Goal: Information Seeking & Learning: Learn about a topic

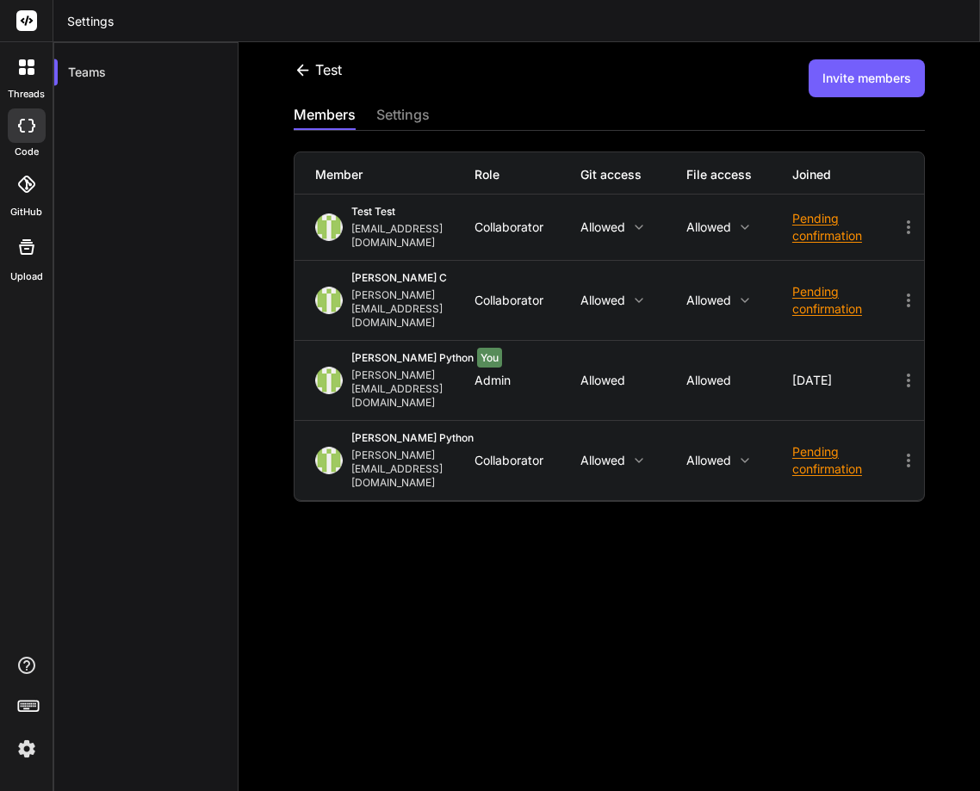
click at [38, 748] on img at bounding box center [26, 748] width 29 height 29
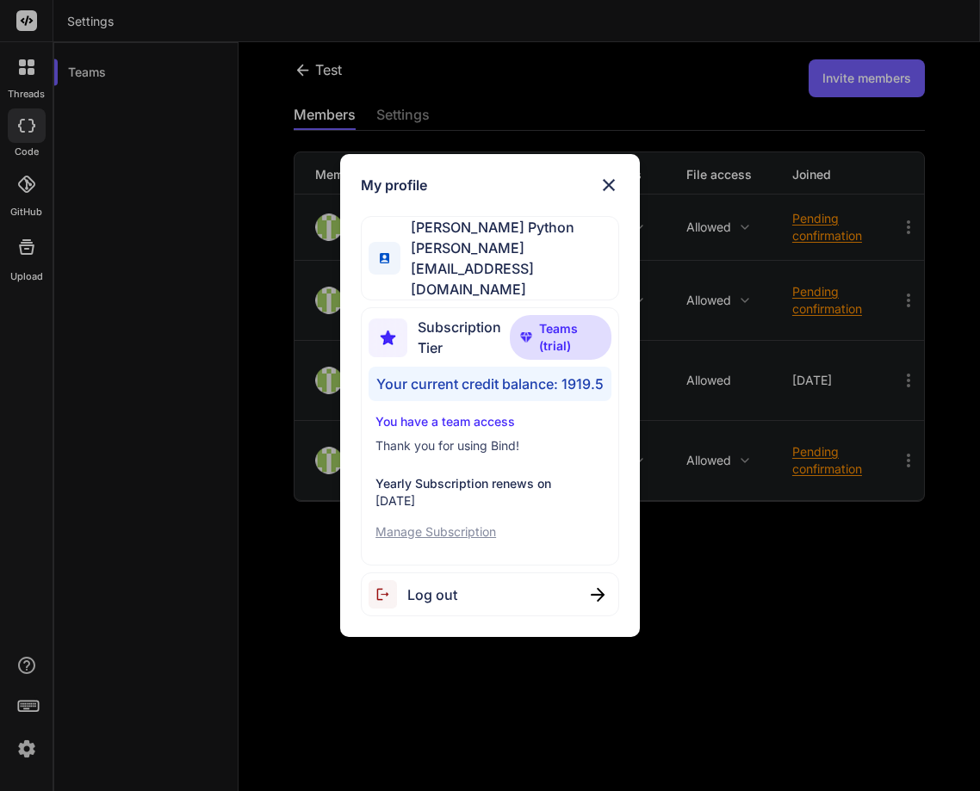
click at [433, 585] on span "Log out" at bounding box center [432, 595] width 50 height 21
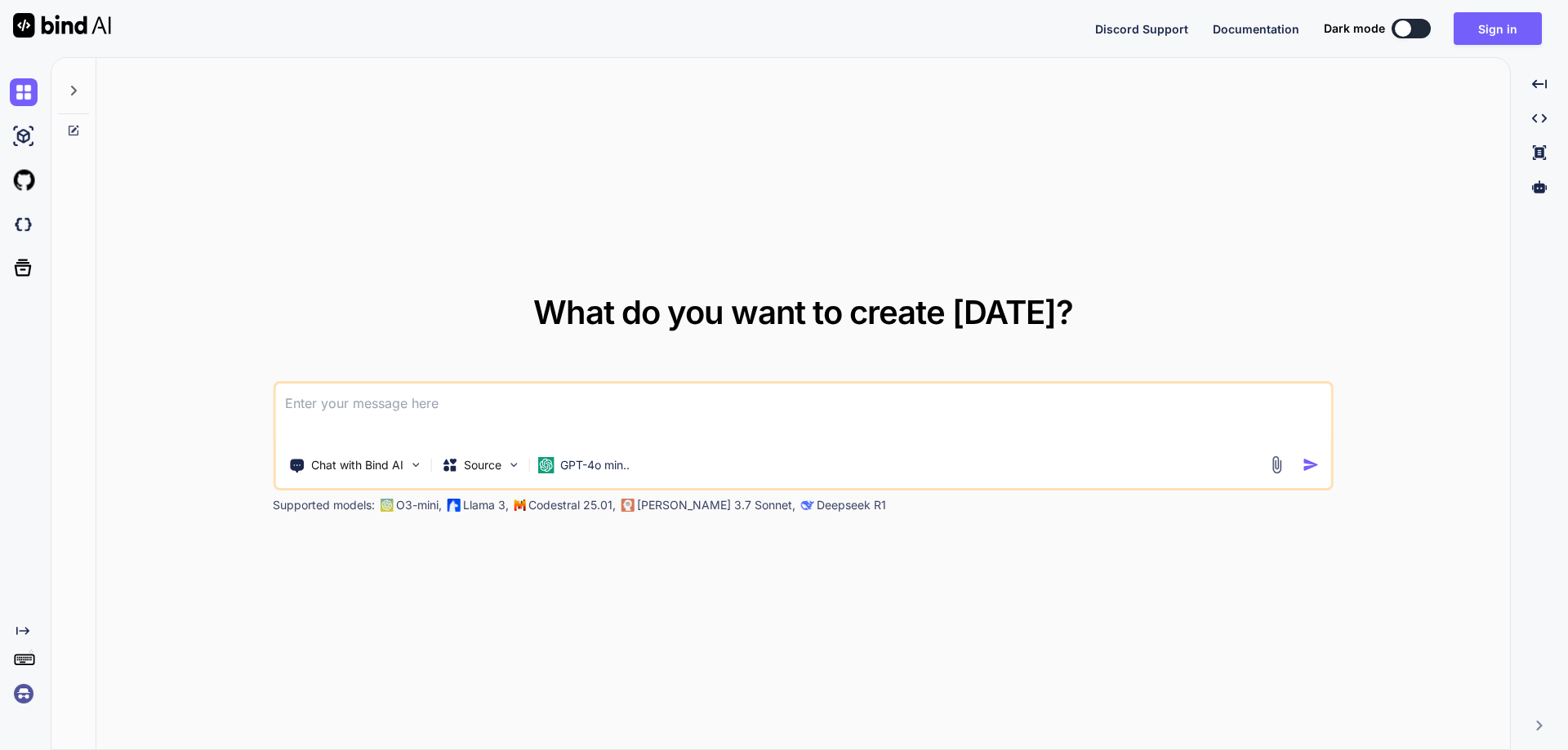
click at [27, 696] on img at bounding box center [23, 693] width 28 height 27
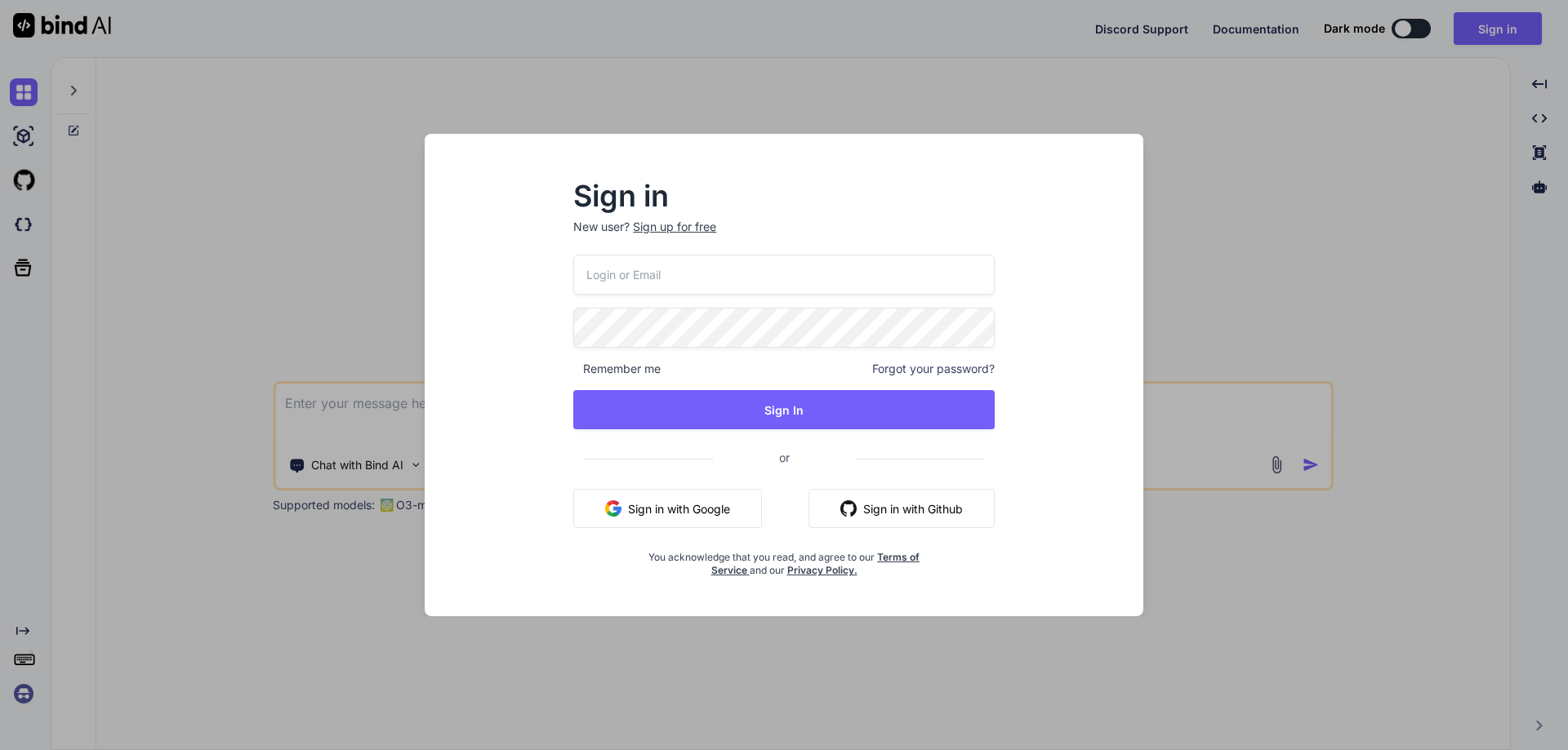
click at [655, 507] on button "Sign in with Google" at bounding box center [667, 508] width 189 height 39
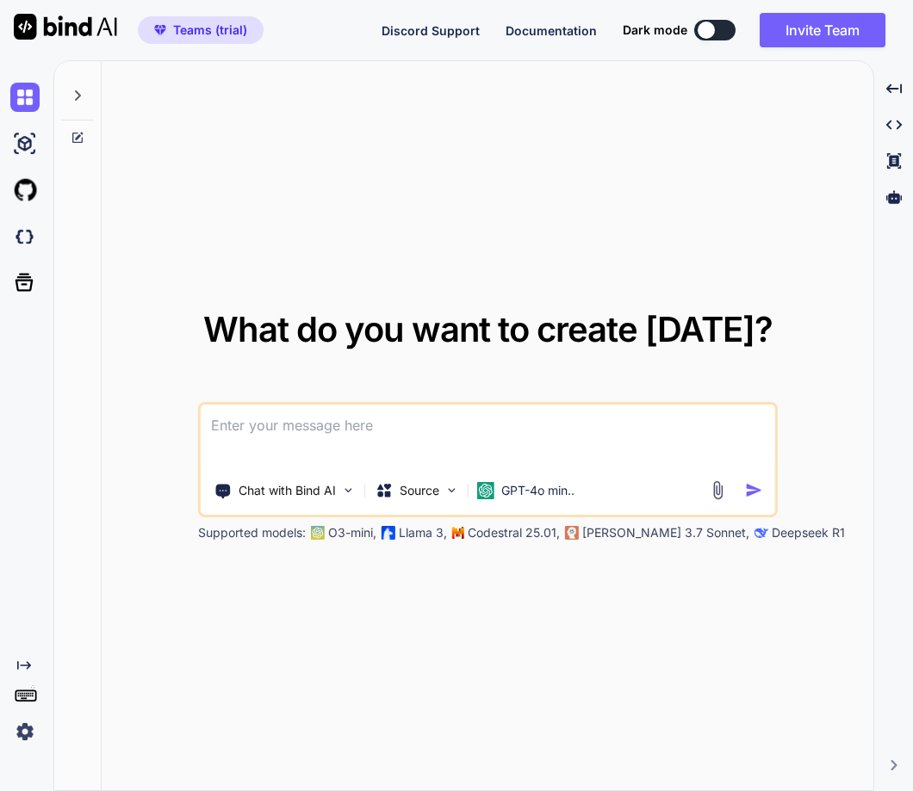
click at [15, 728] on img at bounding box center [24, 731] width 29 height 29
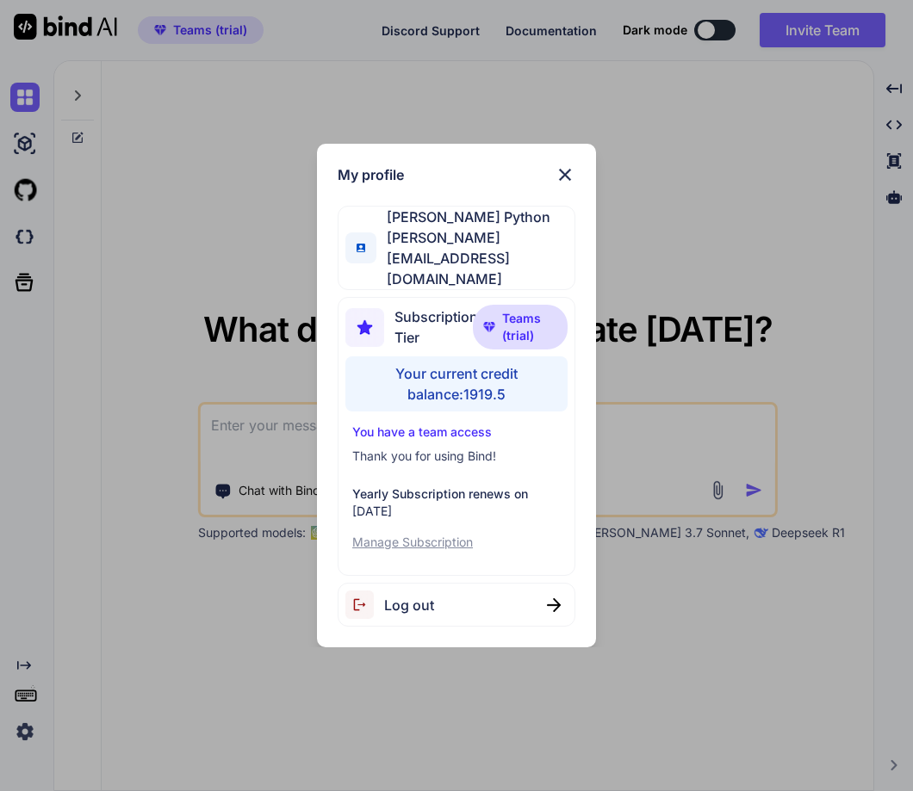
click at [115, 328] on div "My profile Hardik Python hardik@witarist.com Subscription Tier Teams (trial) Yo…" at bounding box center [456, 395] width 913 height 791
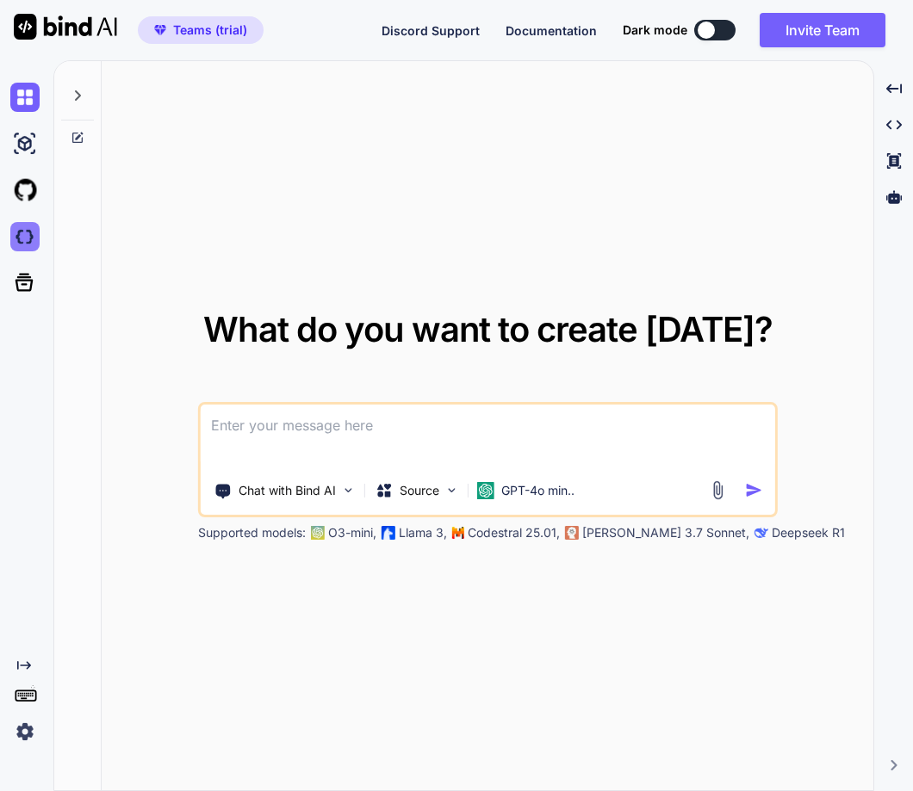
click at [16, 230] on img at bounding box center [24, 236] width 29 height 29
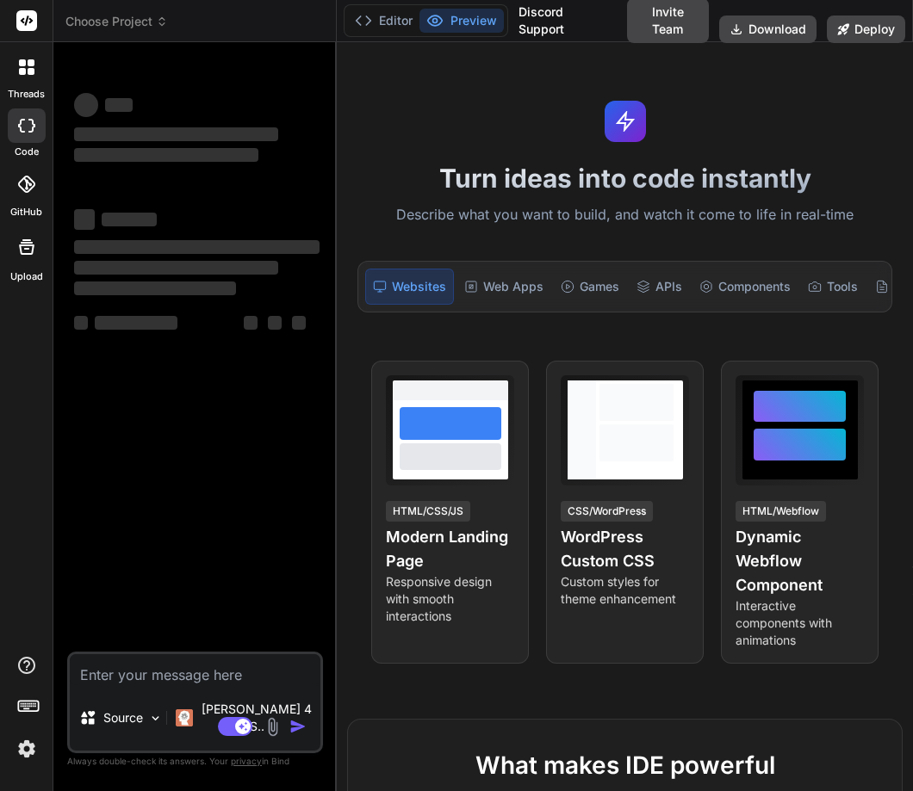
drag, startPoint x: 338, startPoint y: 290, endPoint x: 387, endPoint y: 287, distance: 49.2
click at [387, 287] on div "Turn ideas into code instantly Describe what you want to build, and watch it co…" at bounding box center [625, 416] width 576 height 749
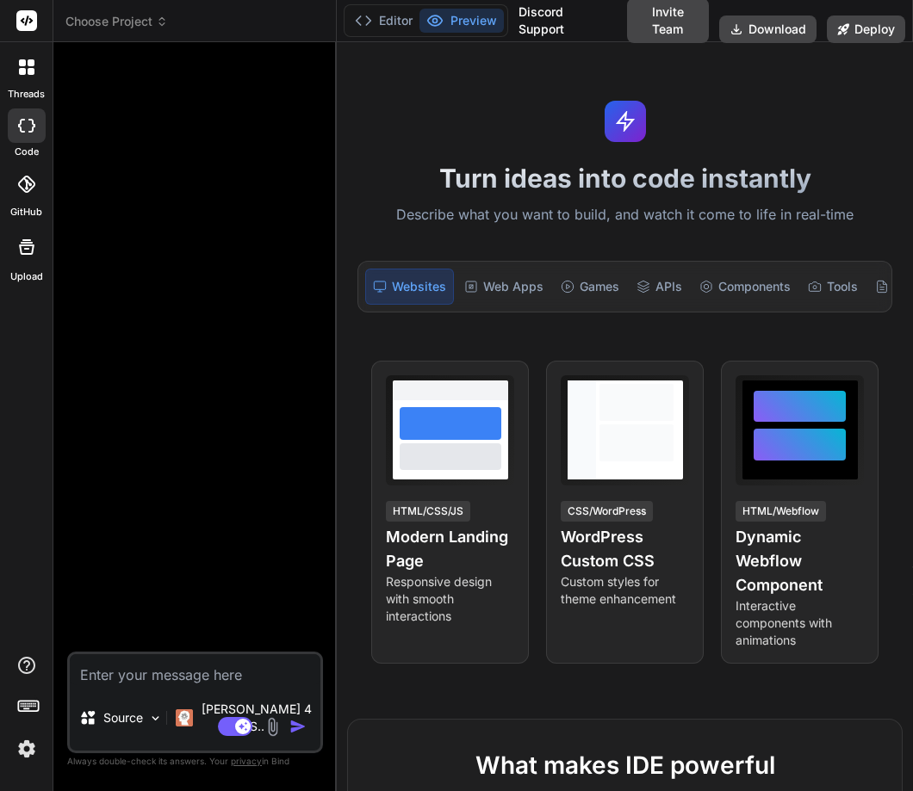
type textarea "x"
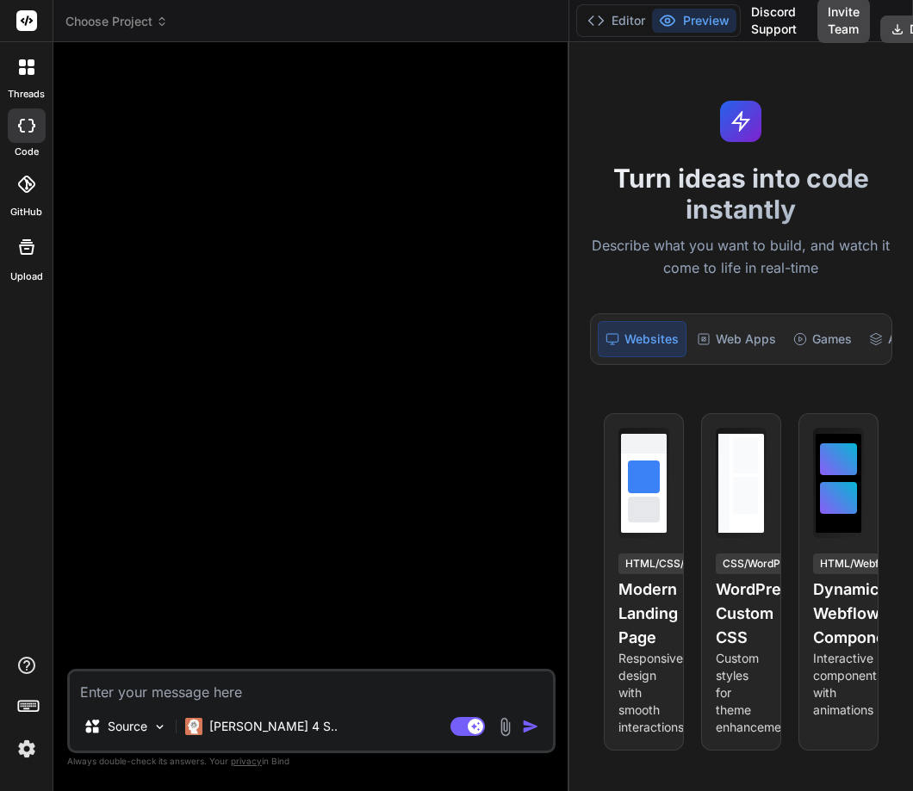
drag, startPoint x: 336, startPoint y: 286, endPoint x: 614, endPoint y: 281, distance: 278.2
click at [614, 281] on div "Choose Project Created with Pixso. Bind AI Web Search Created with Pixso. Code …" at bounding box center [482, 395] width 859 height 791
click at [222, 691] on textarea at bounding box center [311, 687] width 483 height 31
click at [31, 747] on img at bounding box center [26, 748] width 29 height 29
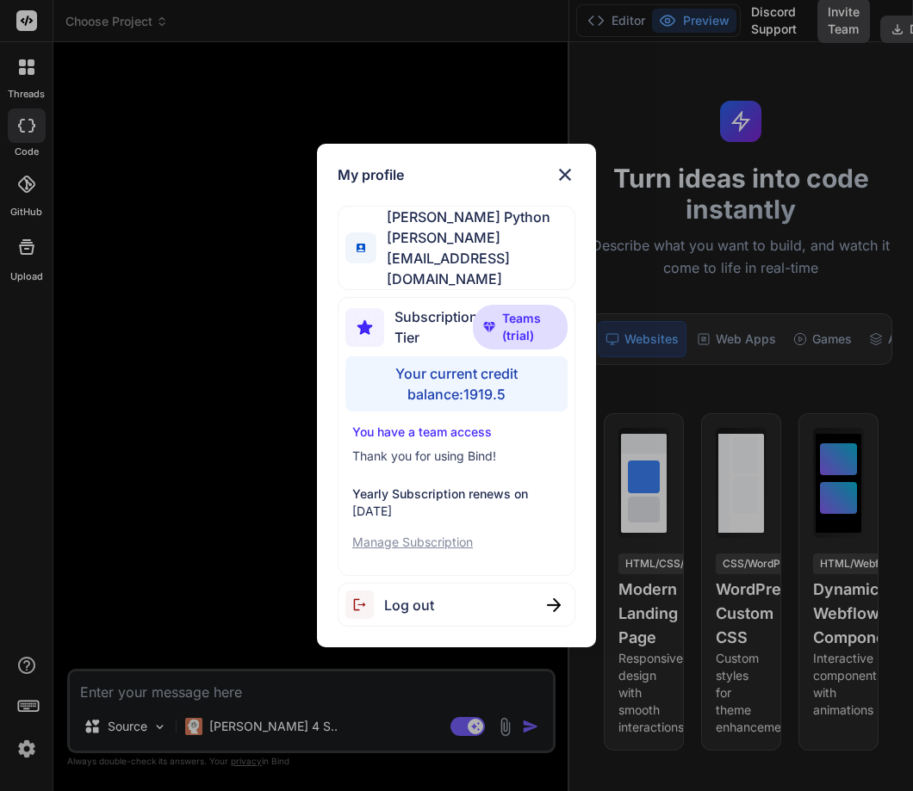
click at [138, 683] on div "My profile Hardik Python hardik@witarist.com Subscription Tier Teams (trial) Yo…" at bounding box center [456, 395] width 913 height 791
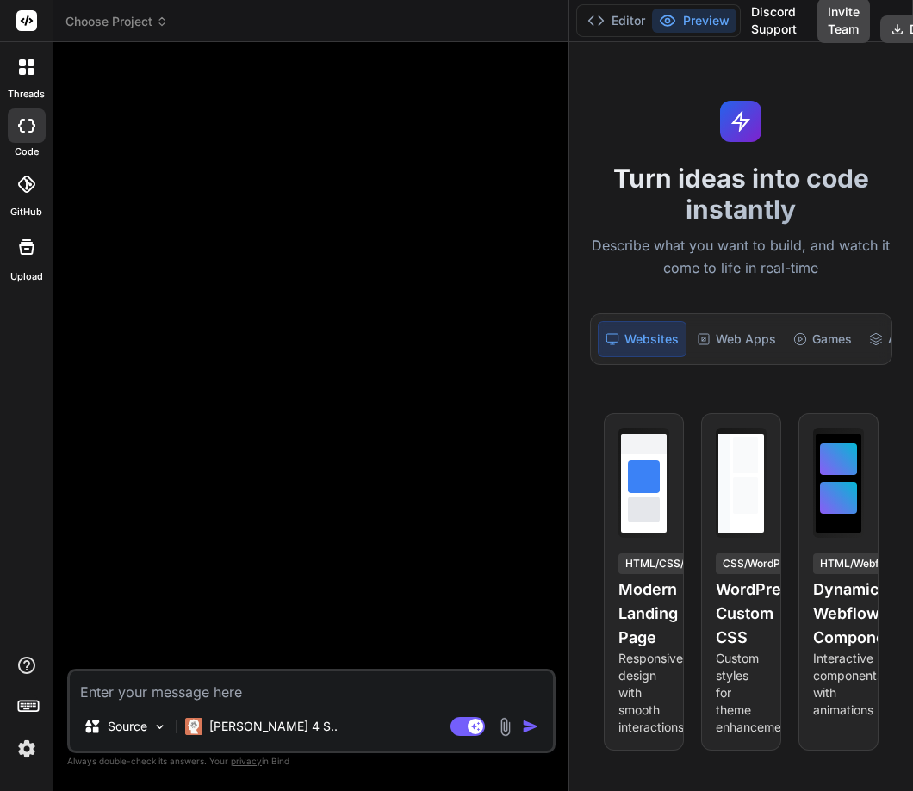
click at [138, 683] on textarea at bounding box center [311, 687] width 483 height 31
click at [26, 71] on icon at bounding box center [26, 66] width 15 height 15
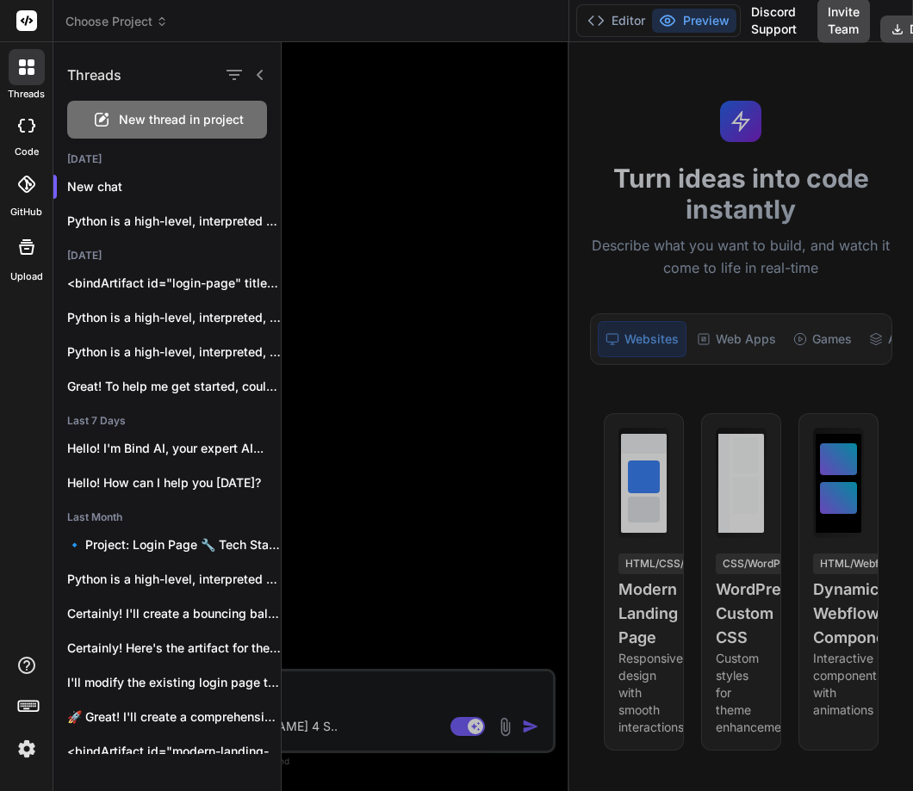
click at [429, 177] on div at bounding box center [597, 416] width 631 height 749
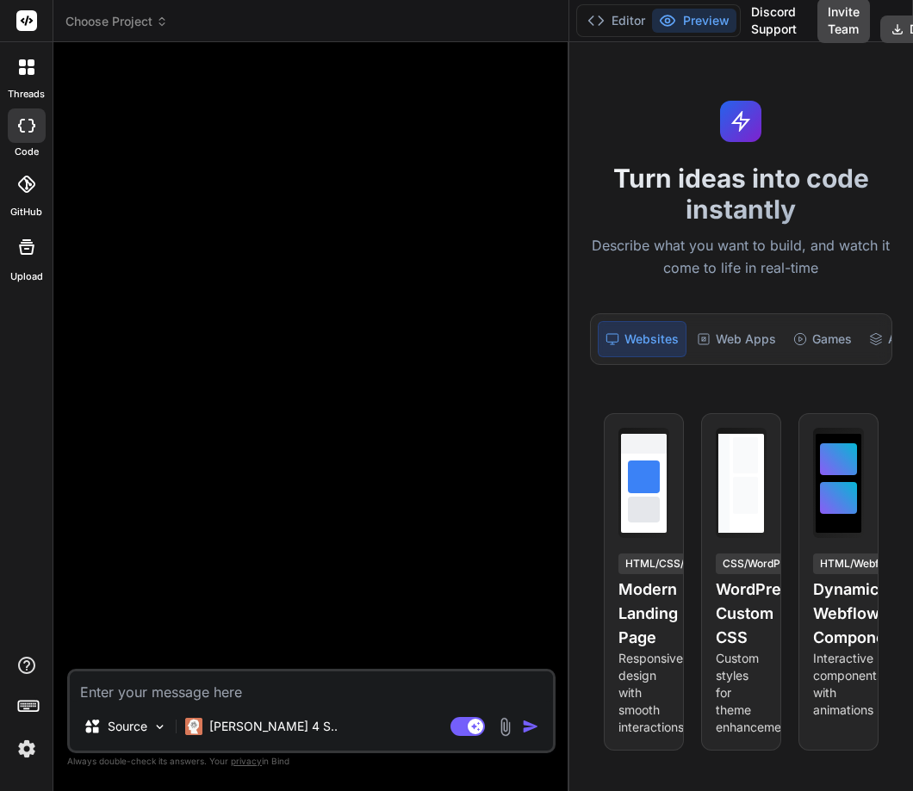
click at [124, 685] on textarea at bounding box center [311, 687] width 483 height 31
type textarea "w"
type textarea "x"
type textarea "wh"
type textarea "x"
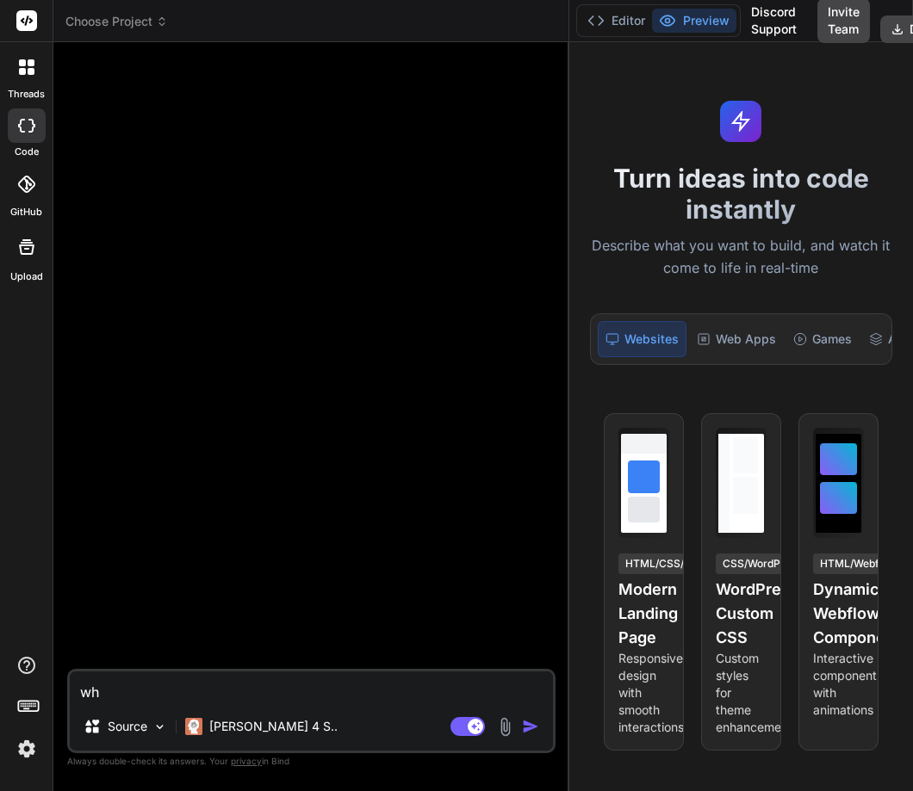
type textarea "wha"
type textarea "x"
type textarea "what"
type textarea "x"
type textarea "what"
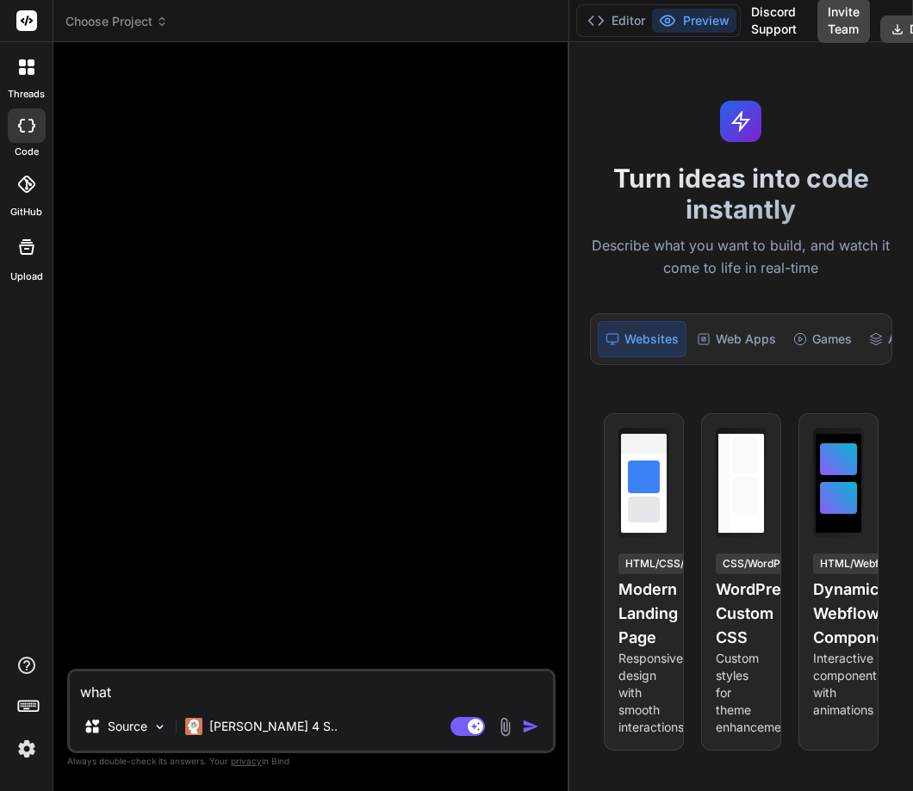
type textarea "x"
type textarea "what i"
type textarea "x"
type textarea "what is"
type textarea "x"
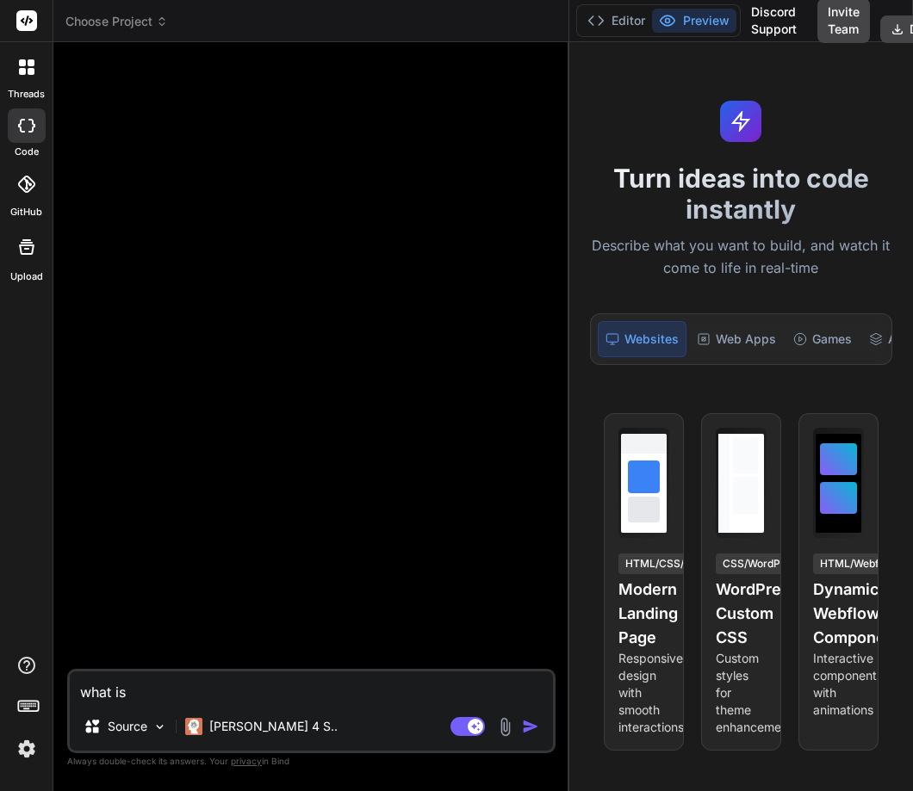
type textarea "what is"
type textarea "x"
type textarea "what is p"
type textarea "x"
type textarea "what is pt"
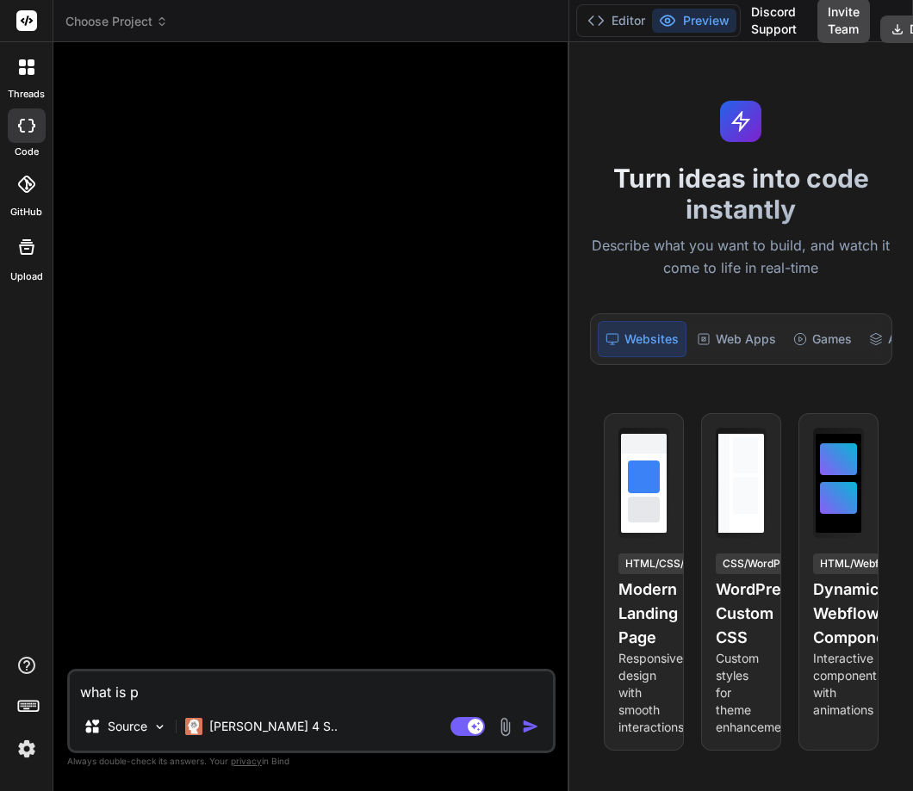
type textarea "x"
type textarea "what is pty"
type textarea "x"
type textarea "what is ptyh"
type textarea "x"
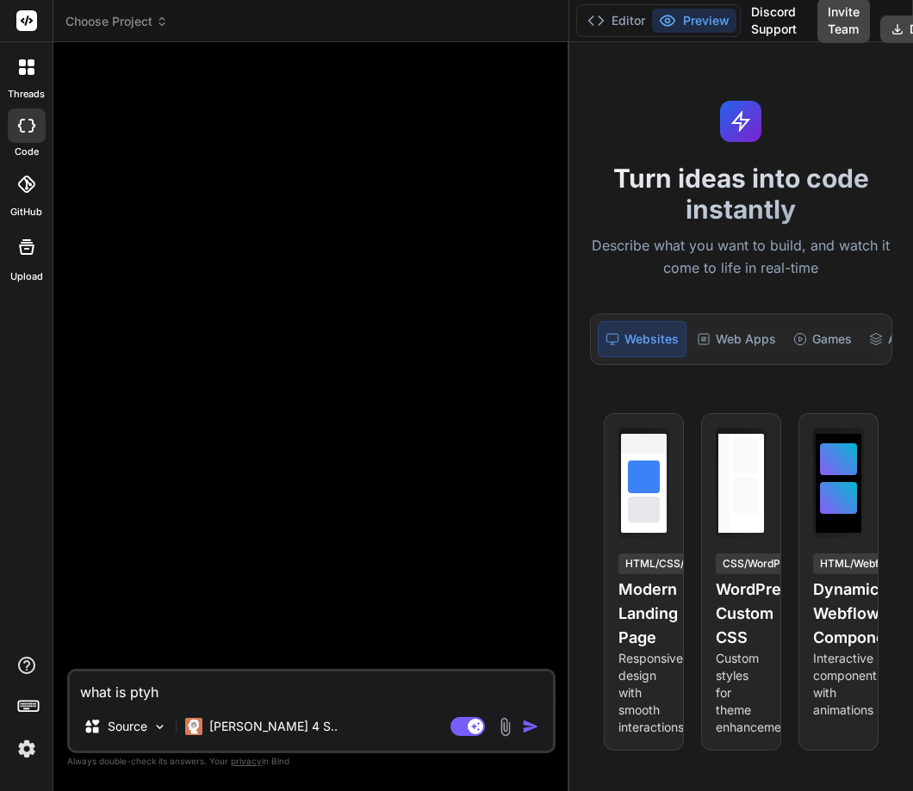
type textarea "what is pty"
type textarea "x"
type textarea "what is pt"
type textarea "x"
type textarea "what is p"
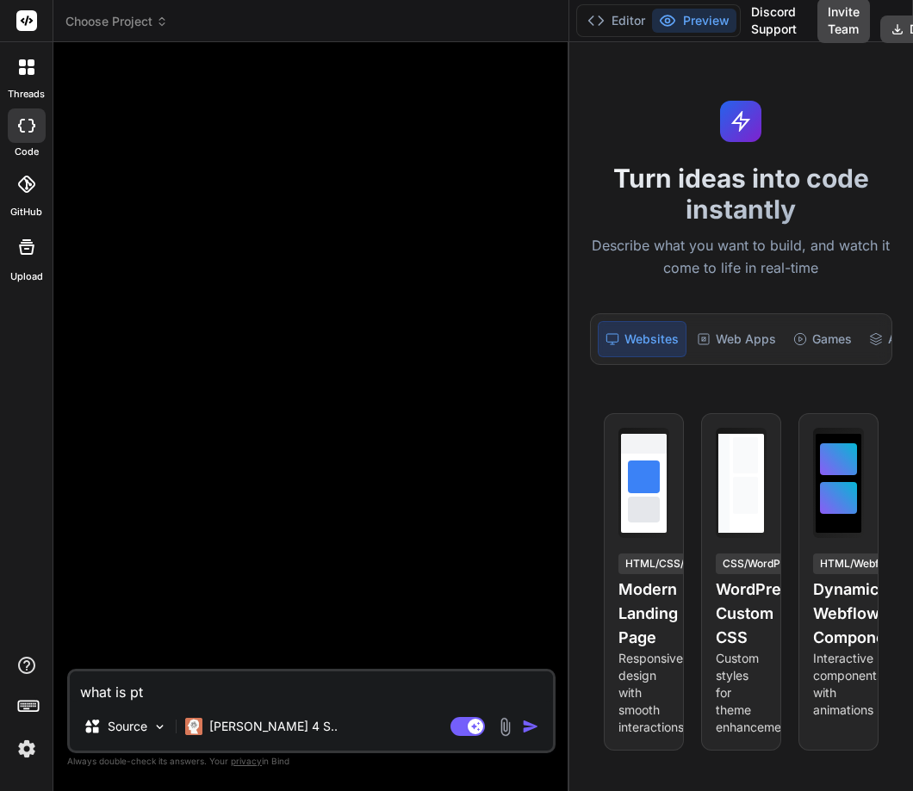
type textarea "x"
type textarea "what is py"
type textarea "x"
type textarea "what is pyt"
type textarea "x"
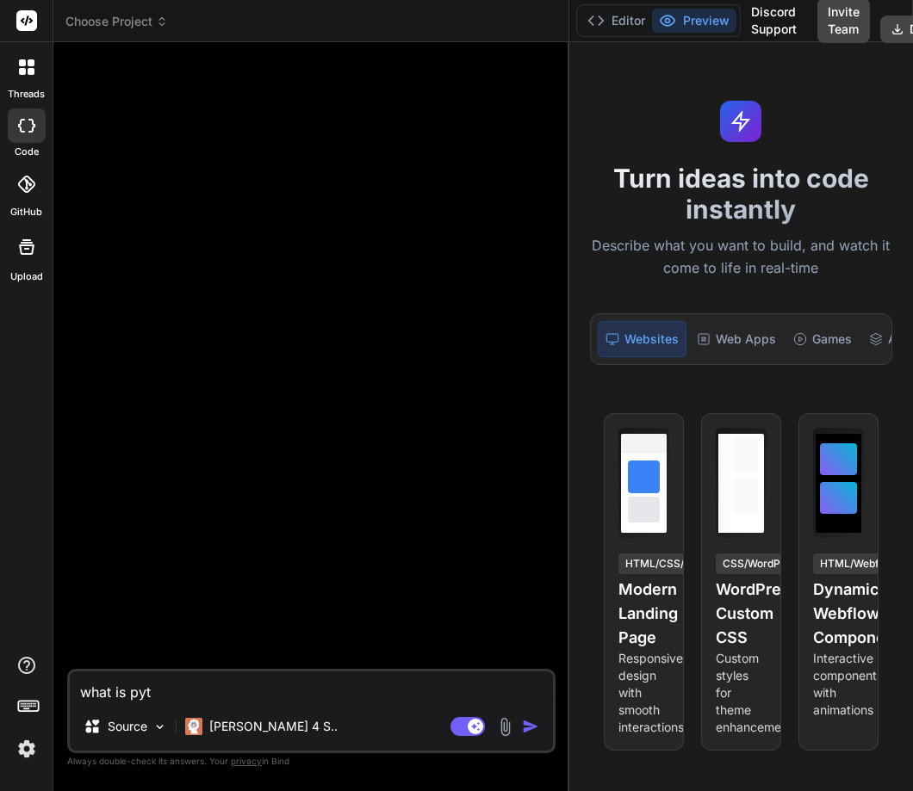
type textarea "what is pyth"
type textarea "x"
type textarea "what is pytho"
type textarea "x"
type textarea "what is python"
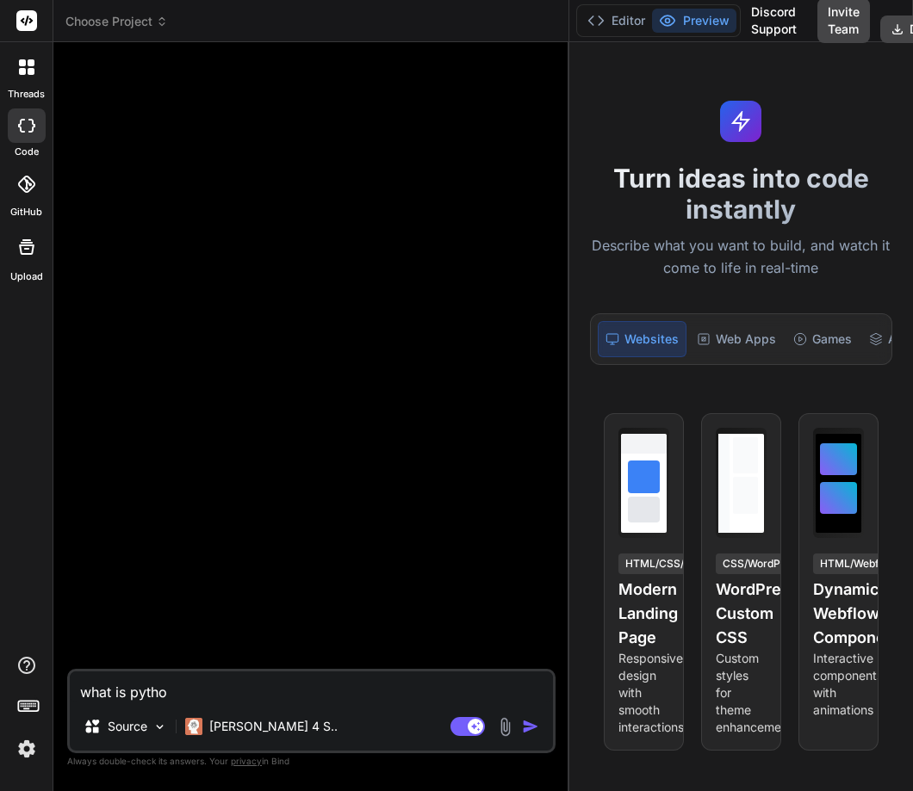
type textarea "x"
type textarea "what is python"
type textarea "x"
type textarea "what is python ?"
type textarea "x"
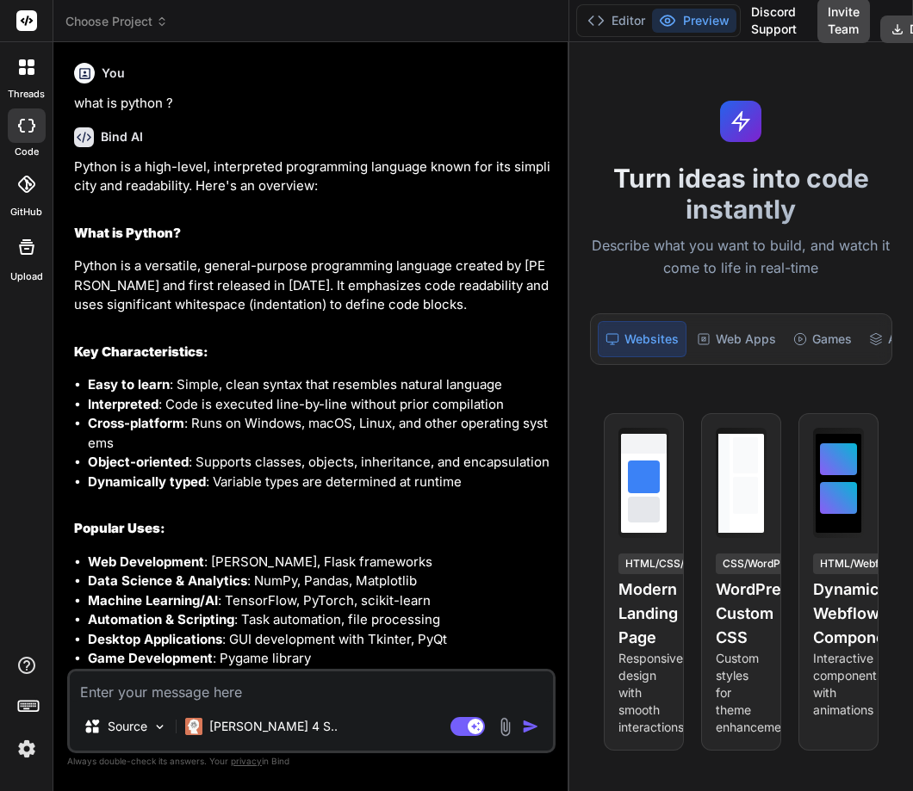
click at [30, 753] on img at bounding box center [26, 748] width 29 height 29
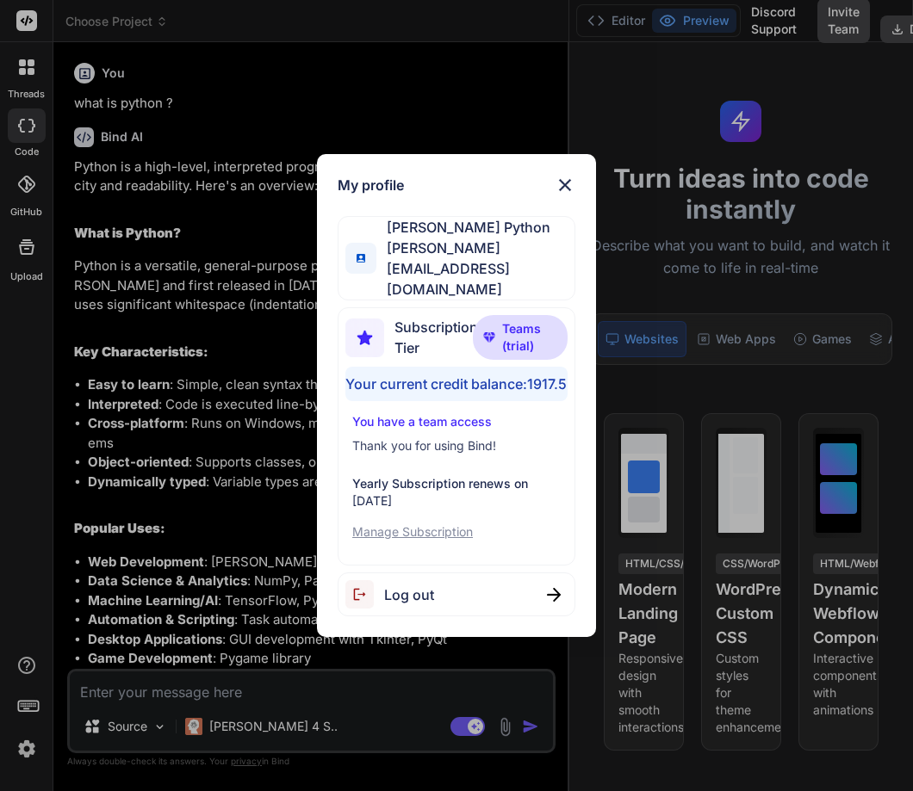
click at [569, 183] on img at bounding box center [565, 185] width 21 height 21
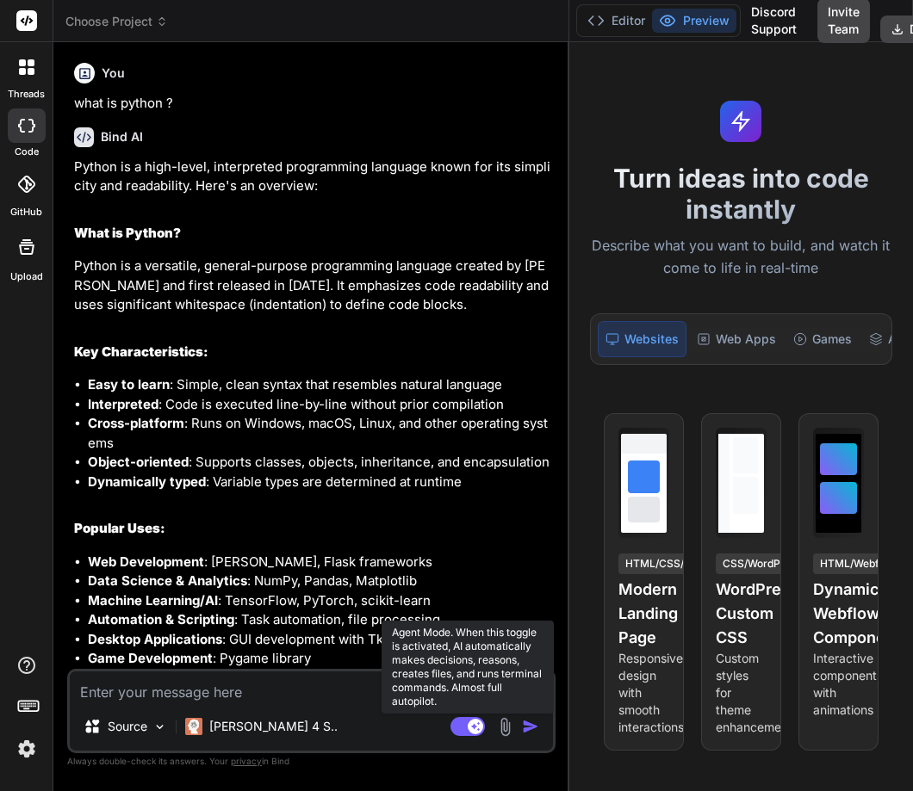
click at [472, 727] on icon at bounding box center [475, 726] width 9 height 9
type textarea "x"
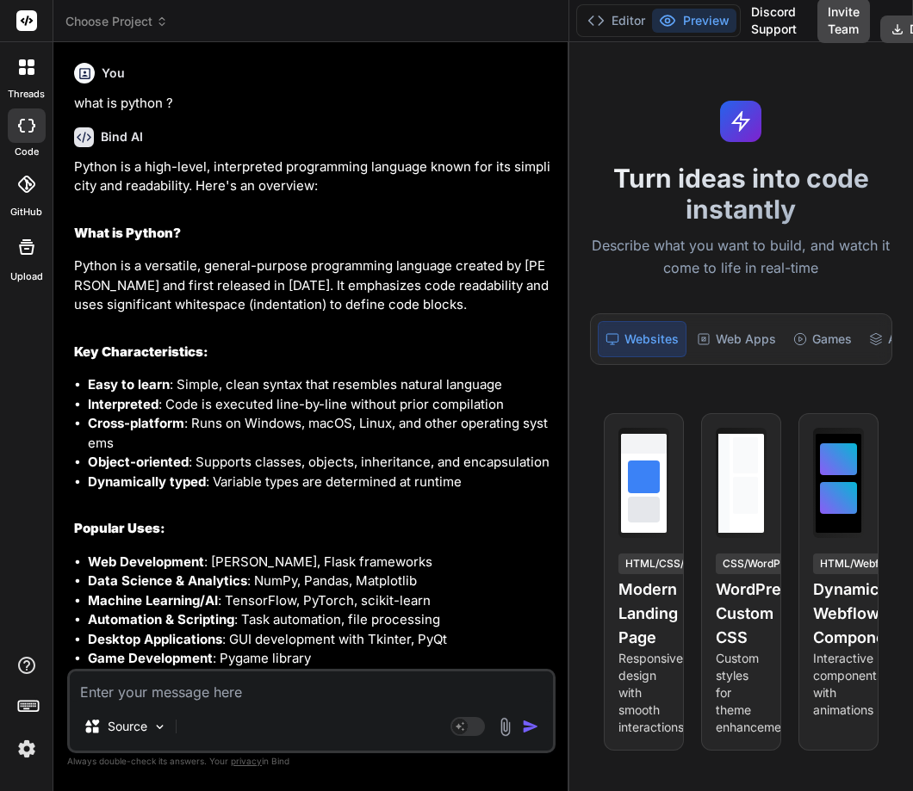
click at [194, 683] on textarea at bounding box center [311, 687] width 483 height 31
type textarea "w"
type textarea "x"
type textarea "wh"
type textarea "x"
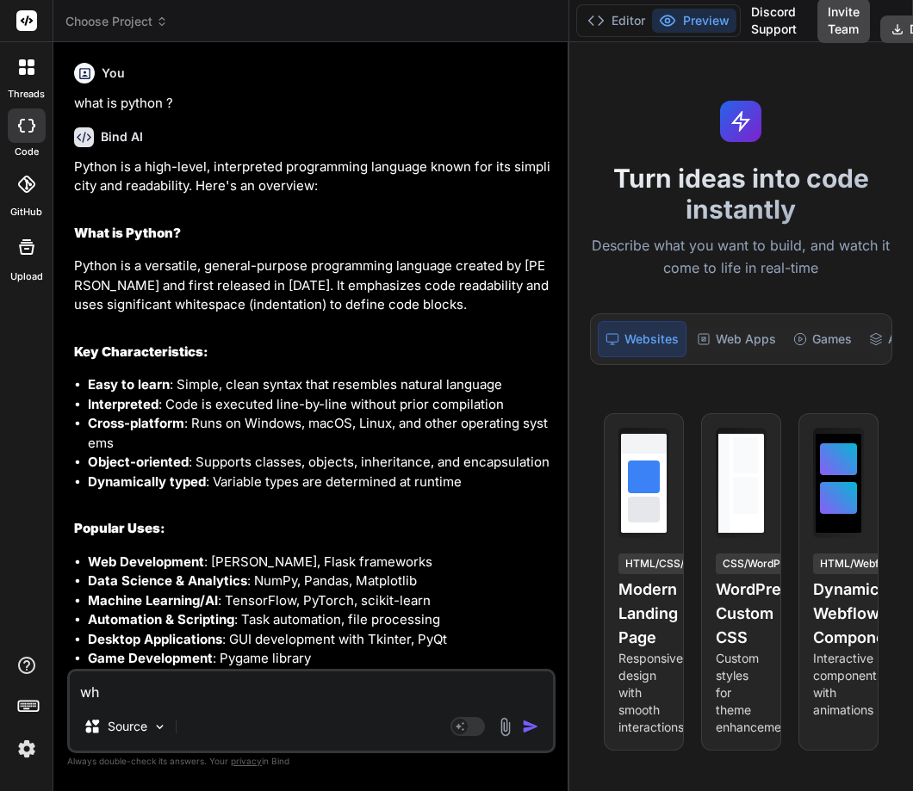
type textarea "wha"
type textarea "x"
type textarea "what"
type textarea "x"
type textarea "what"
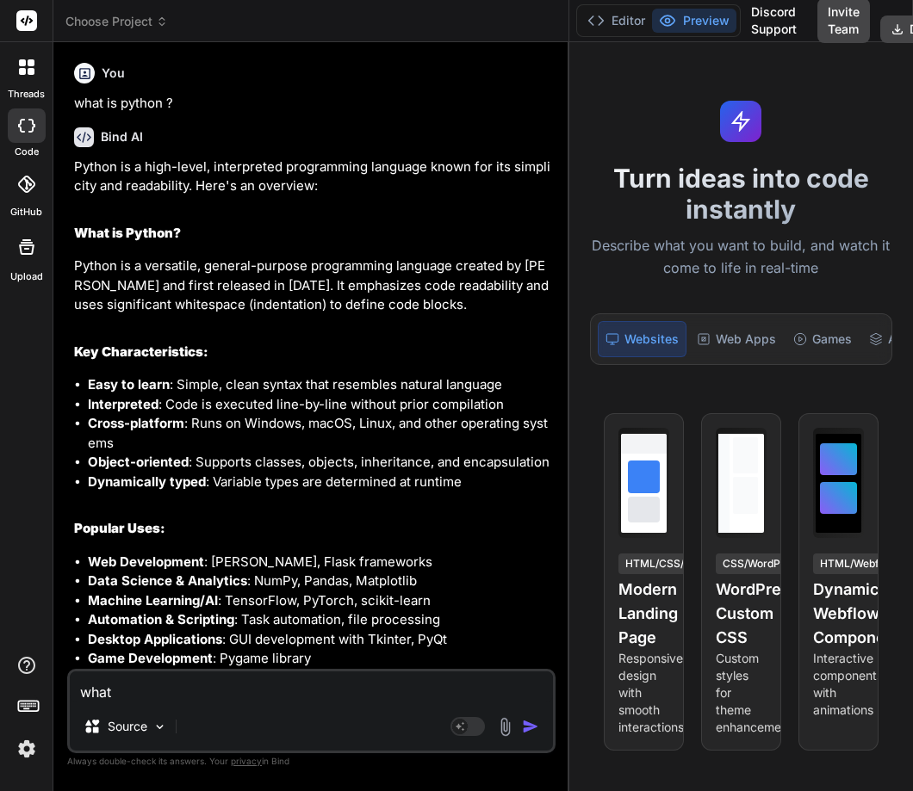
type textarea "x"
type textarea "what i"
type textarea "x"
type textarea "what is"
type textarea "x"
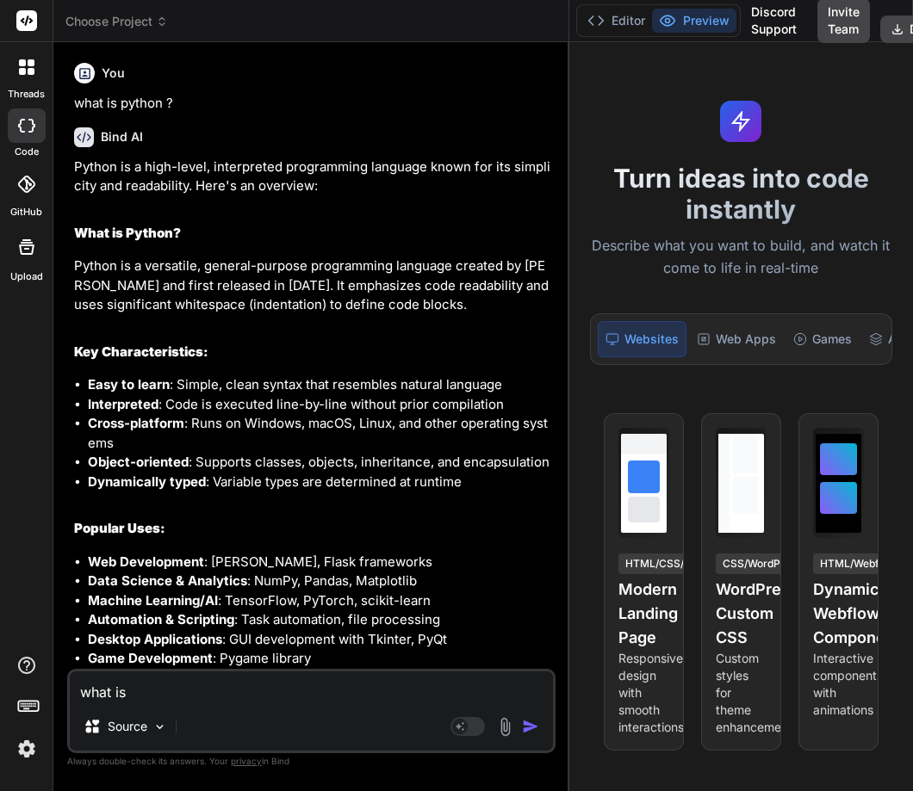
type textarea "what is"
type textarea "x"
type textarea "what is c"
type textarea "x"
type textarea "what is cl"
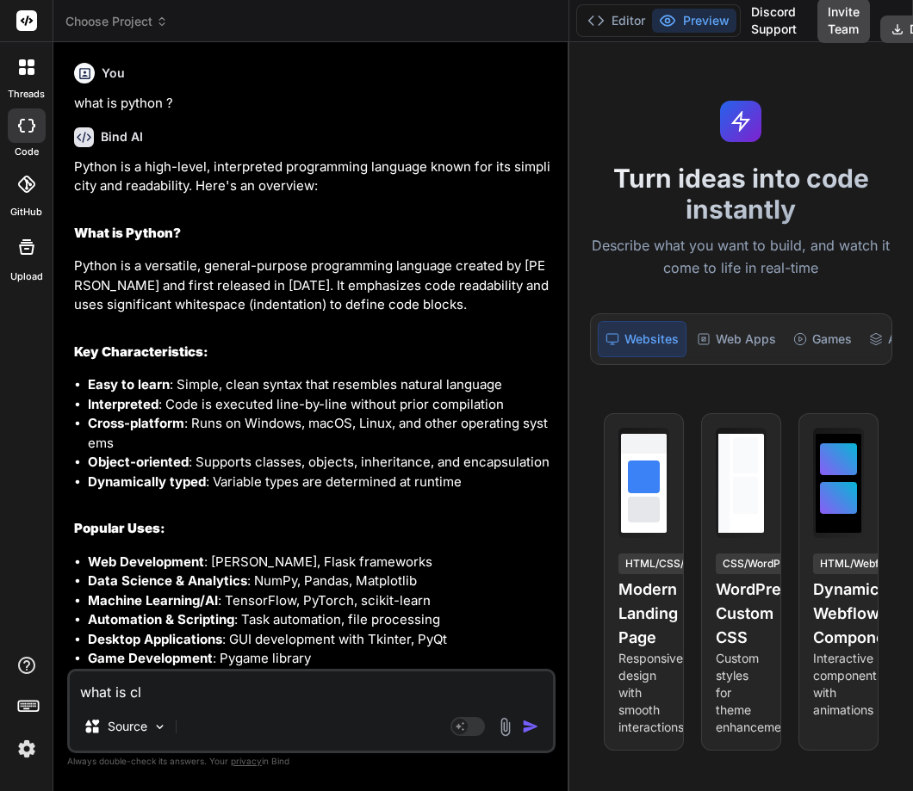
type textarea "x"
type textarea "what is cla"
type textarea "x"
type textarea "what is clas"
type textarea "x"
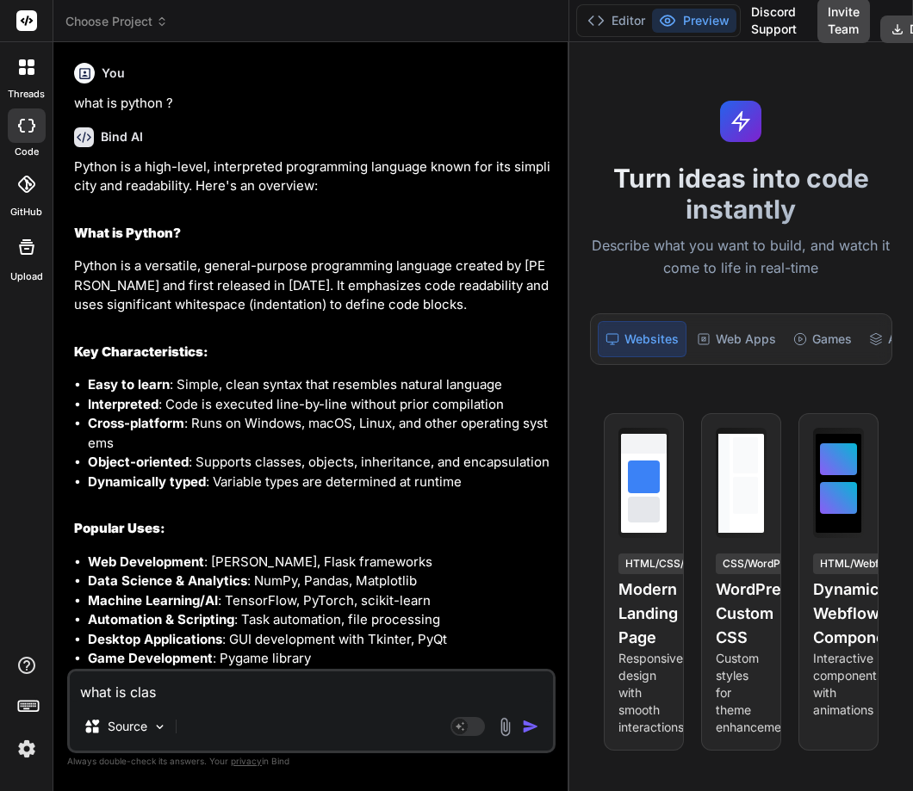
type textarea "what is class"
type textarea "x"
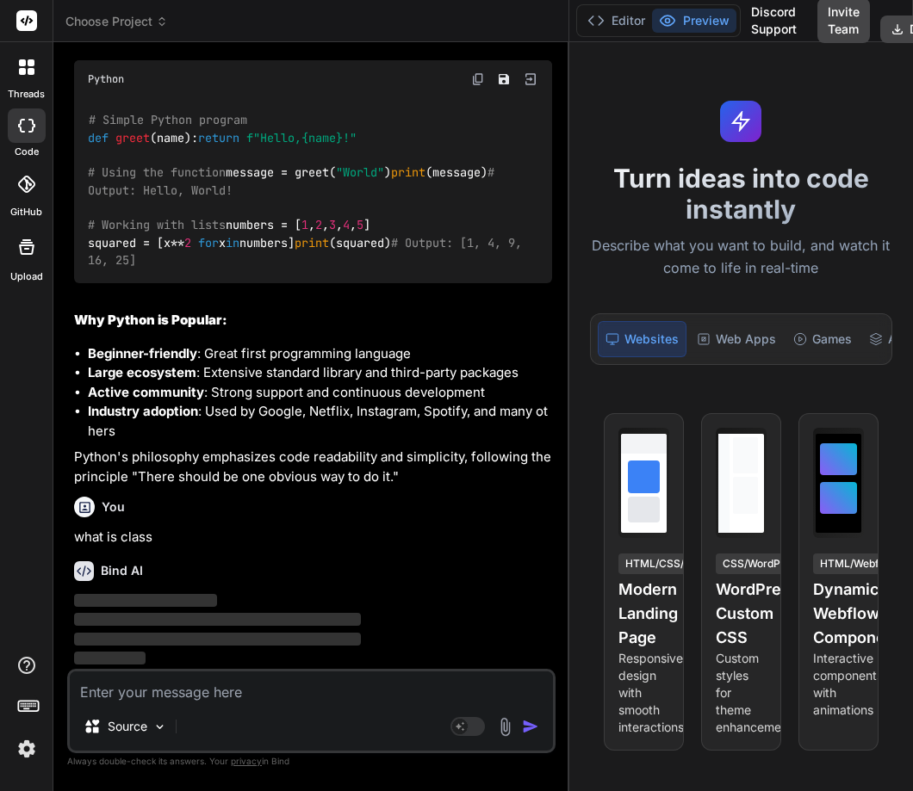
scroll to position [741, 0]
click at [19, 750] on img at bounding box center [26, 748] width 29 height 29
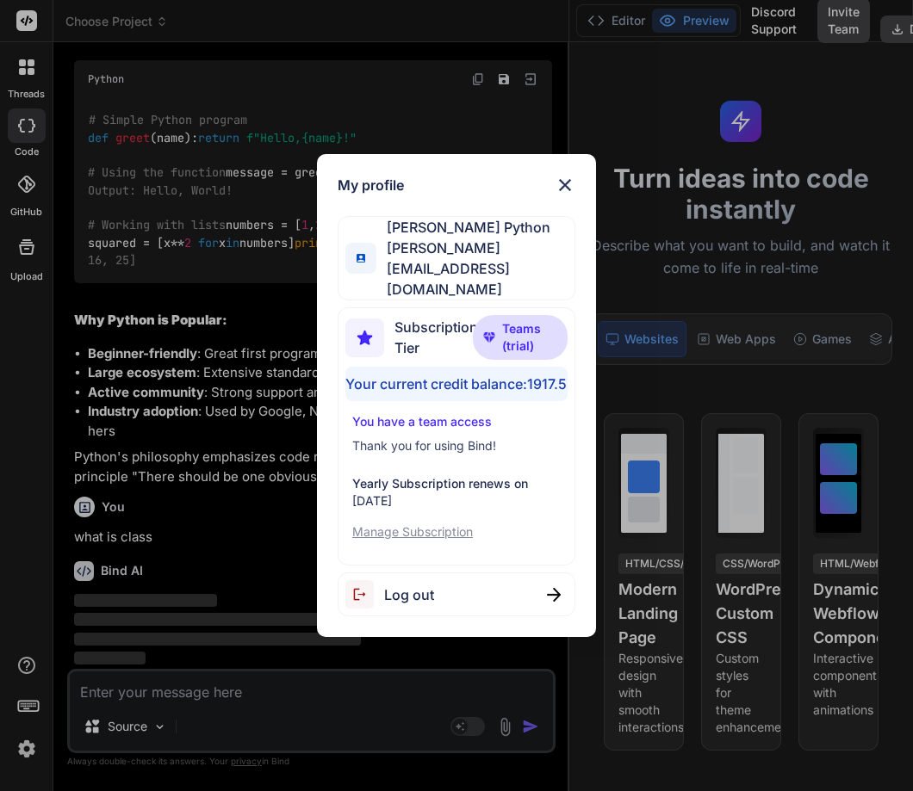
click at [0, 572] on div "My profile Hardik Python hardik@witarist.com Subscription Tier Teams (trial) Yo…" at bounding box center [456, 395] width 913 height 791
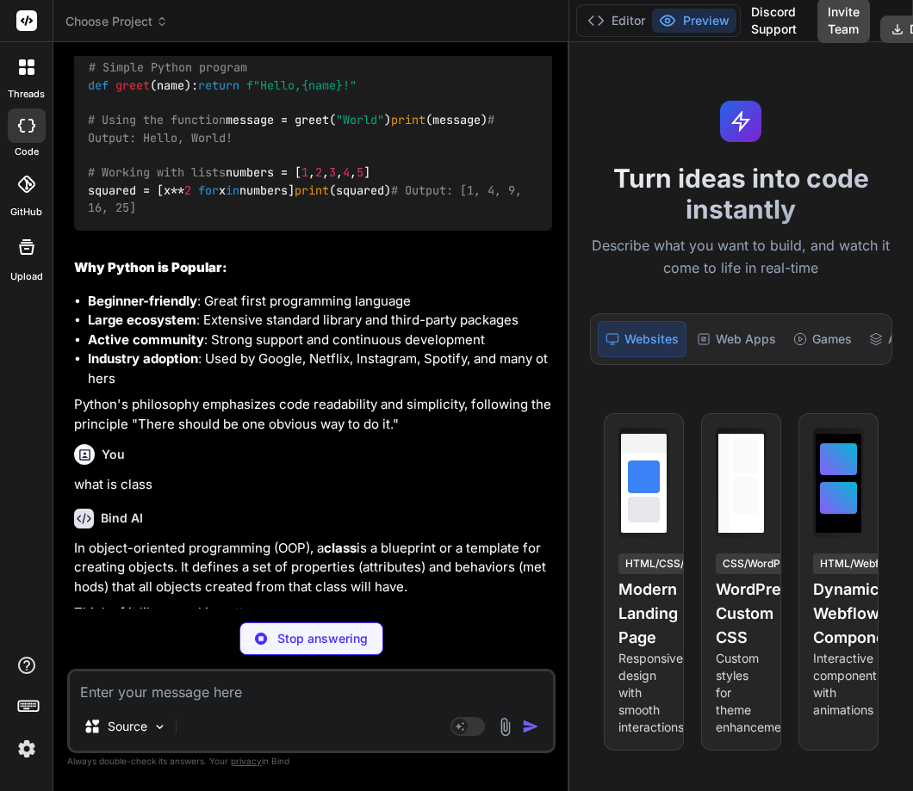
click at [334, 350] on li "Active community : Strong support and continuous development" at bounding box center [320, 341] width 464 height 20
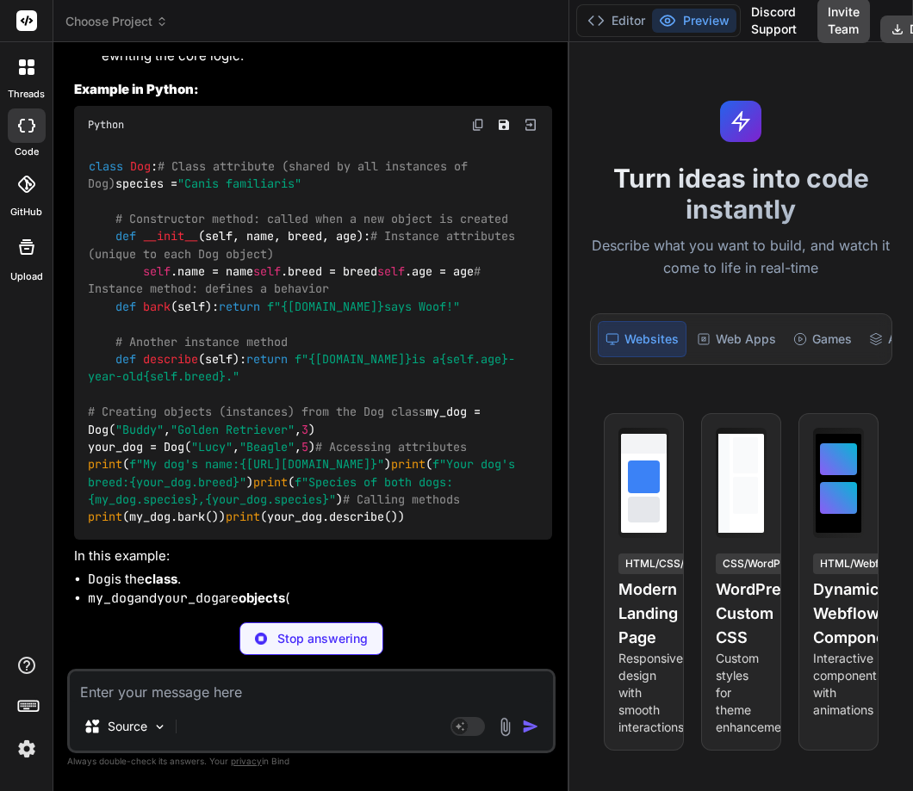
scroll to position [2002, 0]
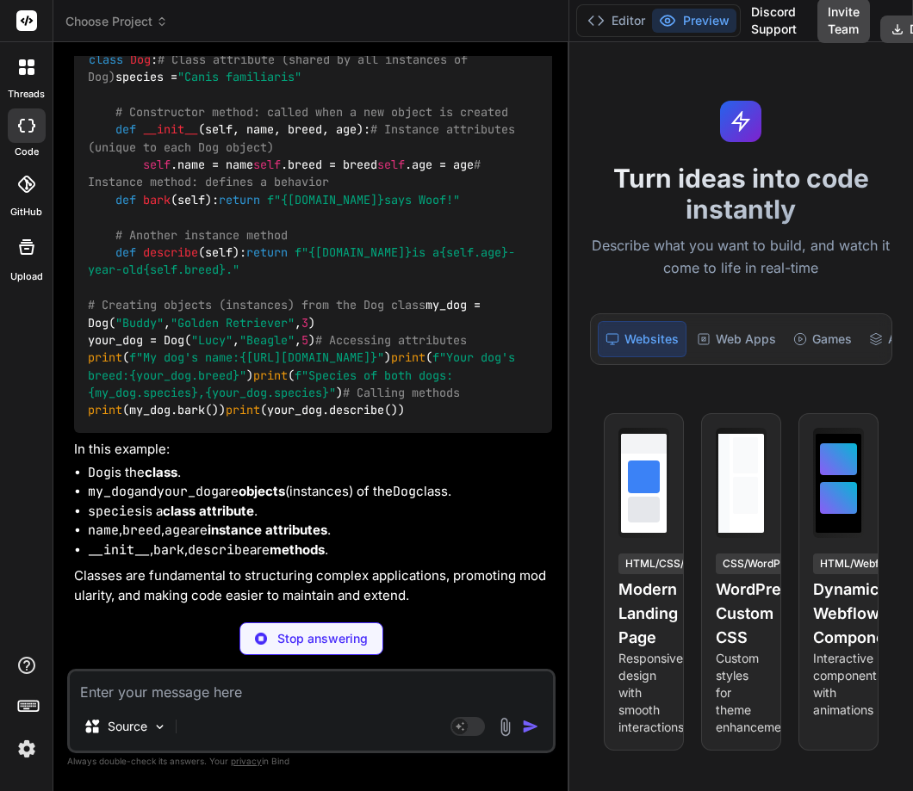
type textarea "x"
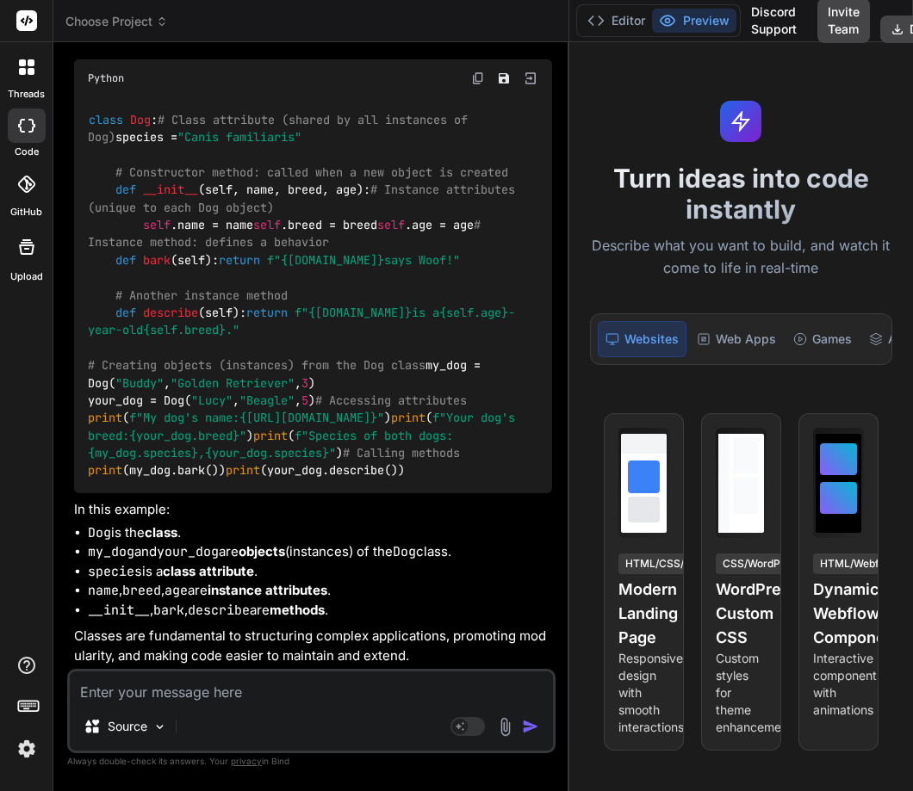
click at [39, 741] on img at bounding box center [26, 748] width 29 height 29
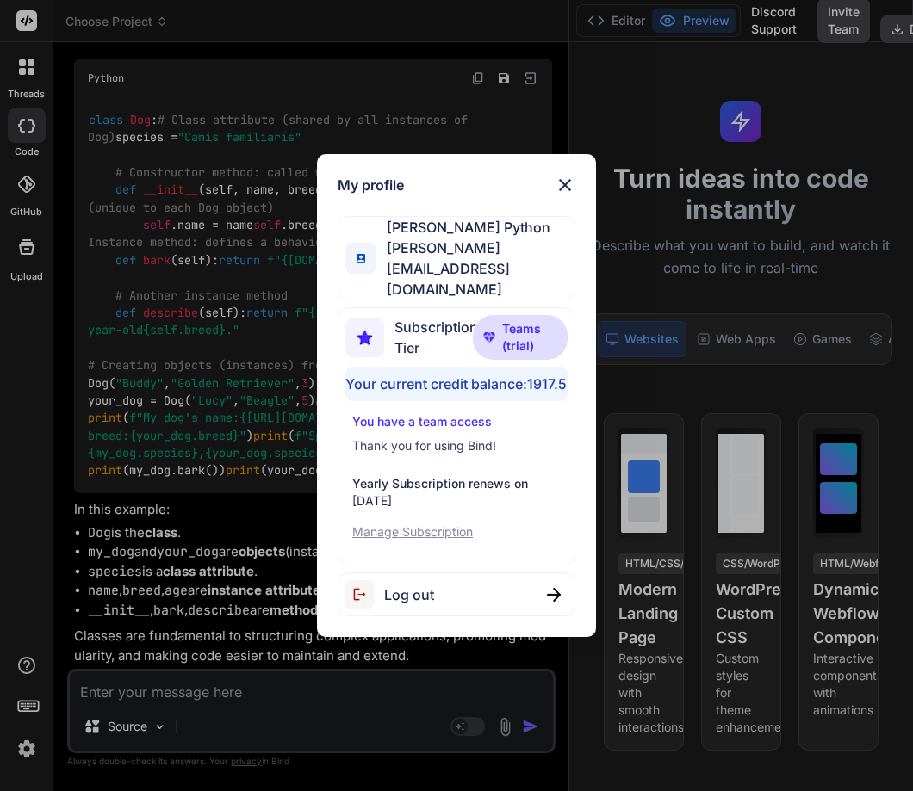
click at [0, 441] on div "My profile Hardik Python hardik@witarist.com Subscription Tier Teams (trial) Yo…" at bounding box center [456, 395] width 913 height 791
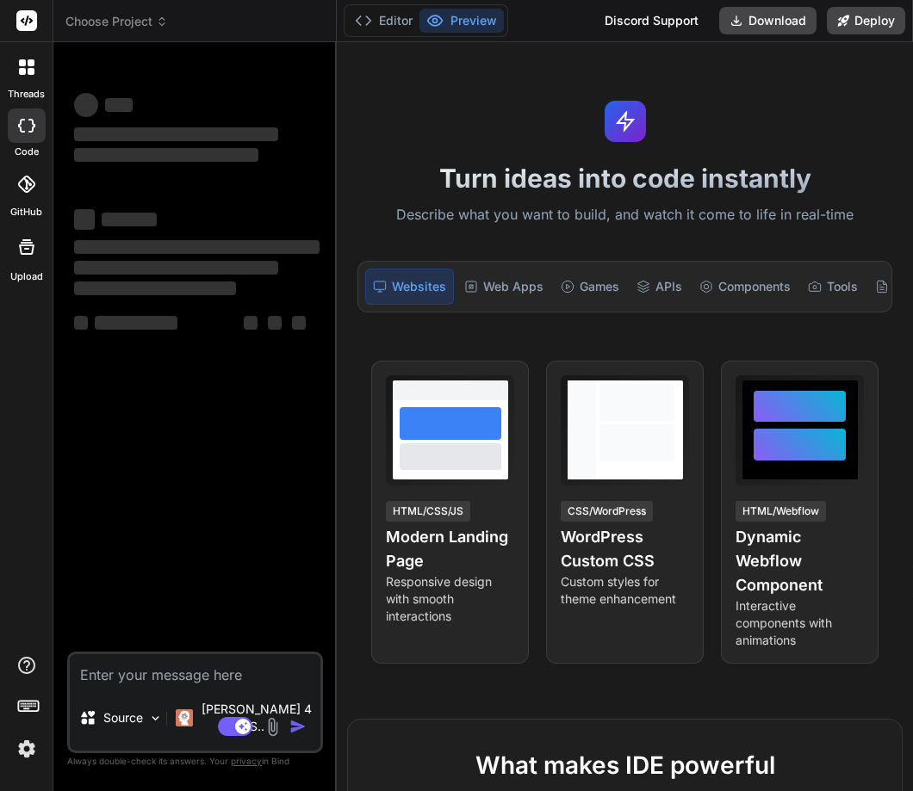
click at [21, 765] on div "threads code GitHub Upload" at bounding box center [26, 395] width 53 height 791
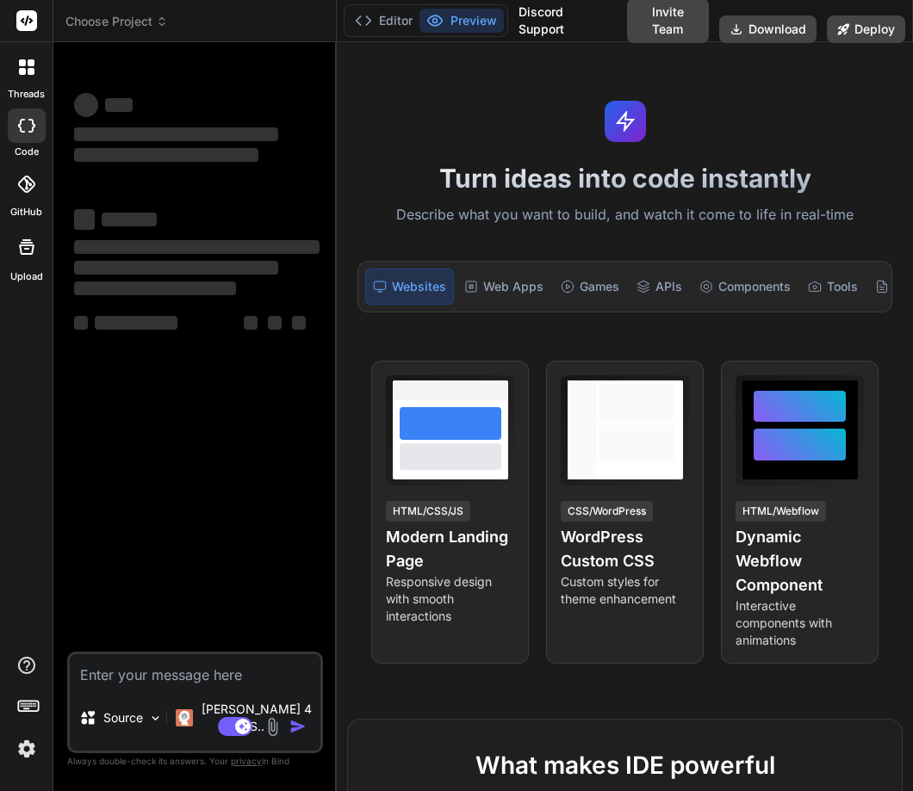
click at [34, 750] on img at bounding box center [26, 748] width 29 height 29
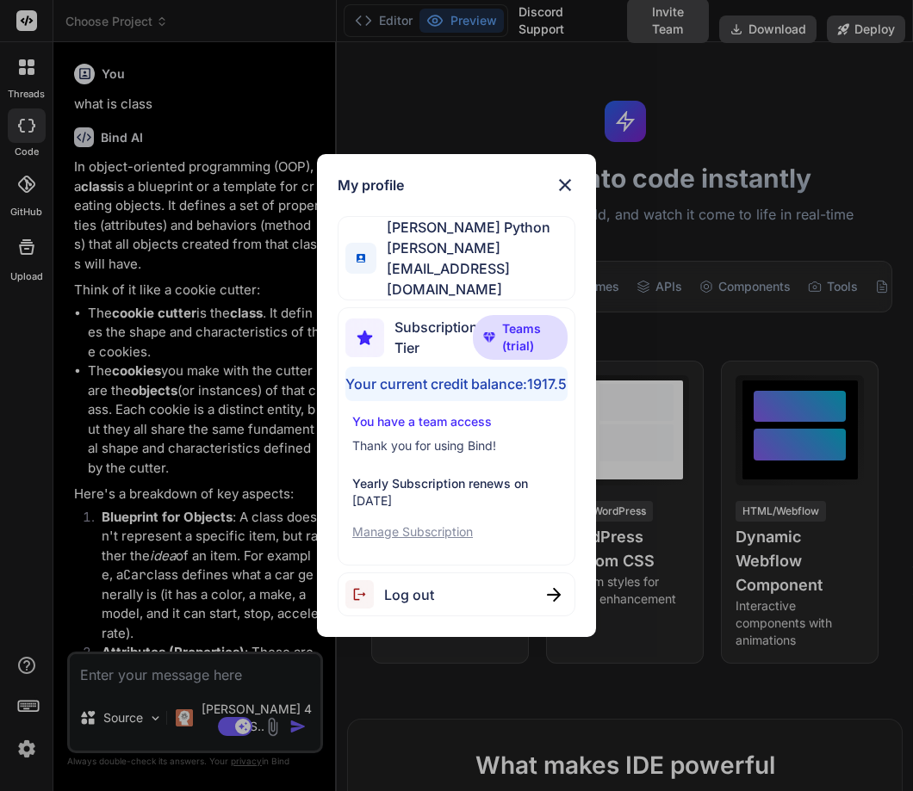
scroll to position [1635, 0]
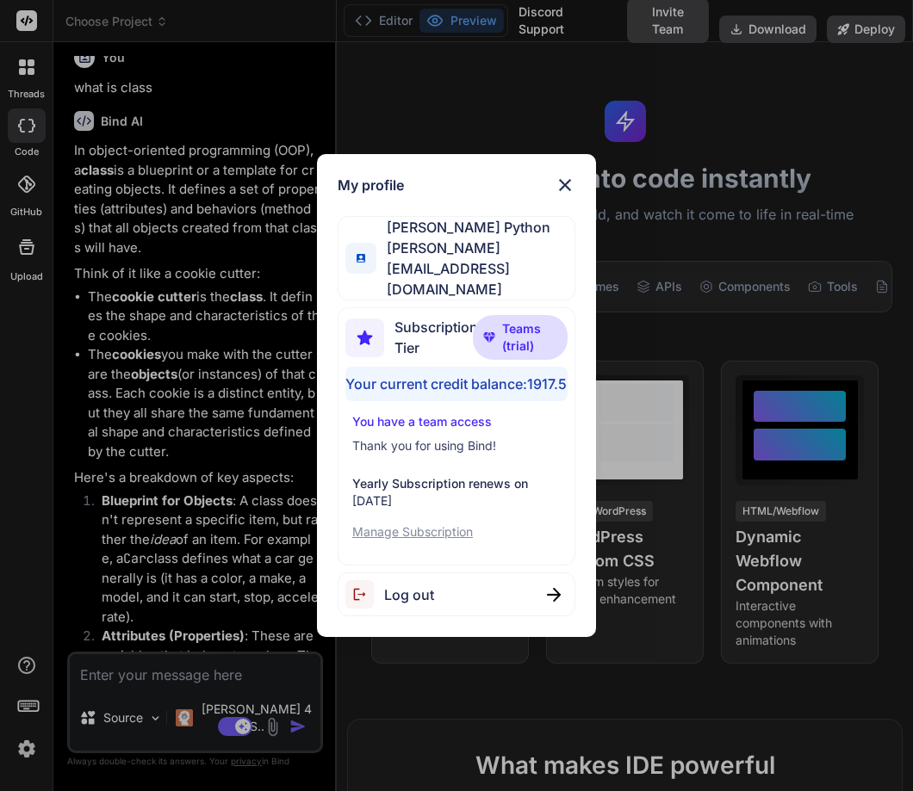
click at [559, 192] on img at bounding box center [565, 185] width 21 height 21
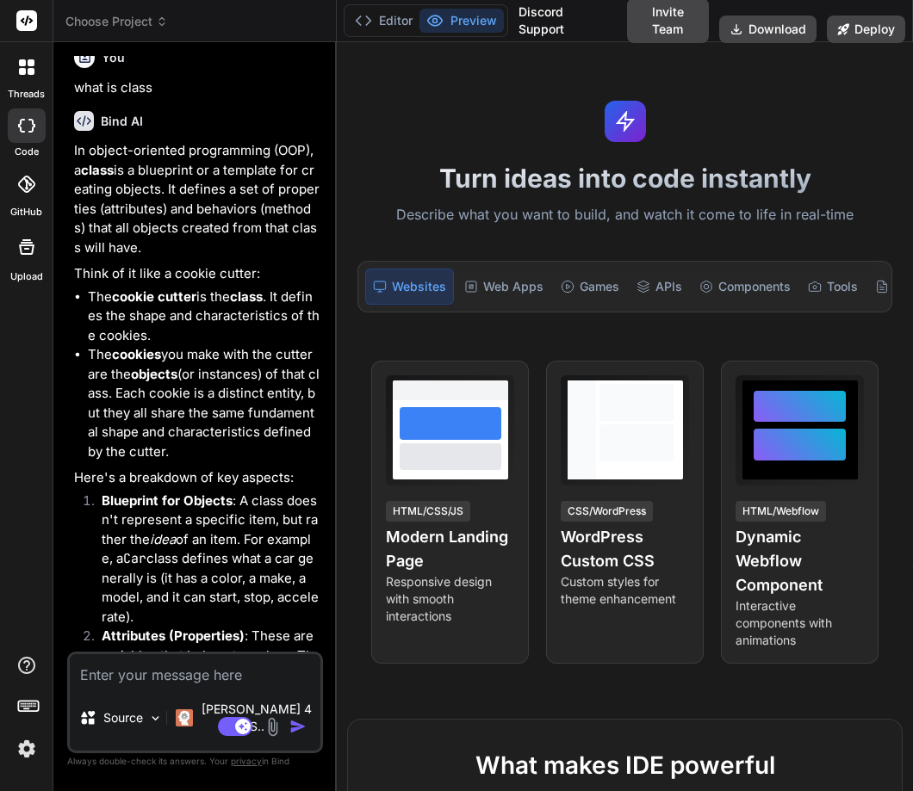
click at [461, 708] on div "Turn ideas into code instantly Describe what you want to build, and watch it co…" at bounding box center [625, 416] width 576 height 749
click at [144, 685] on textarea at bounding box center [195, 669] width 251 height 31
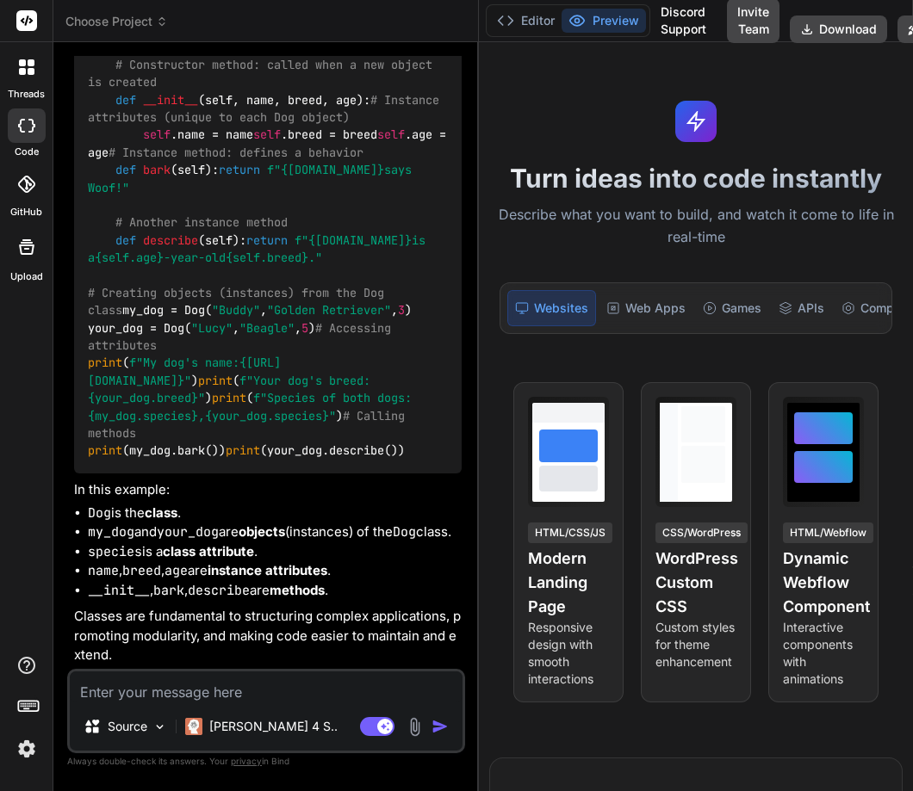
scroll to position [2048, 0]
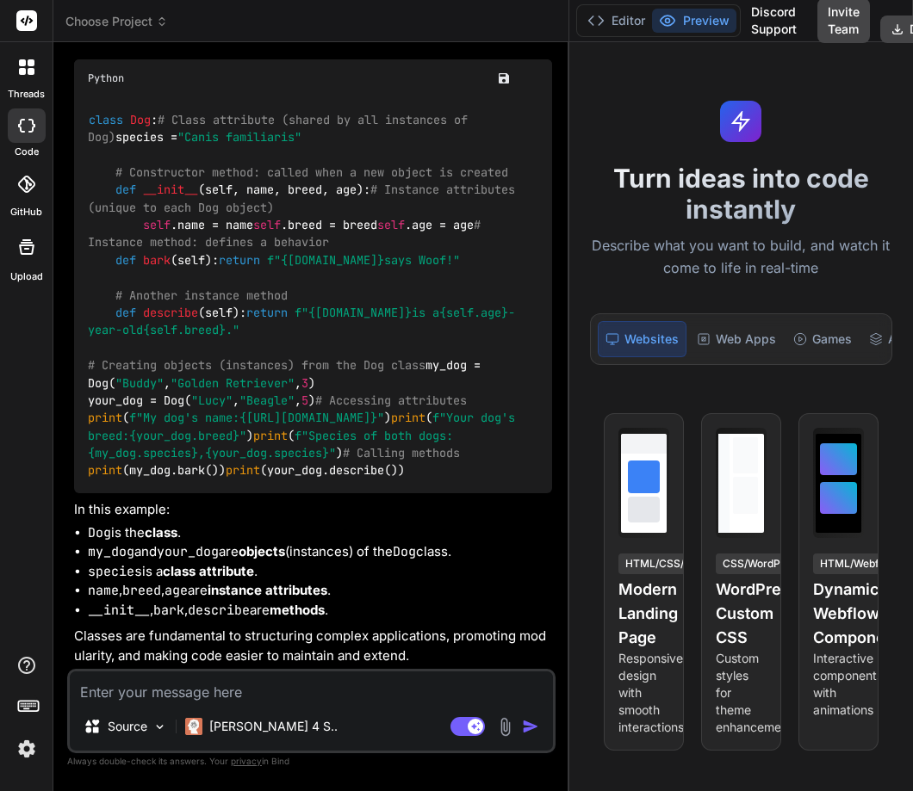
drag, startPoint x: 337, startPoint y: 381, endPoint x: 740, endPoint y: 363, distance: 403.4
click at [740, 363] on div "Choose Project Created with Pixso. Bind AI Web Search Created with Pixso. Code …" at bounding box center [482, 395] width 859 height 791
click at [330, 680] on textarea at bounding box center [311, 687] width 483 height 31
click at [29, 71] on icon at bounding box center [31, 71] width 7 height 7
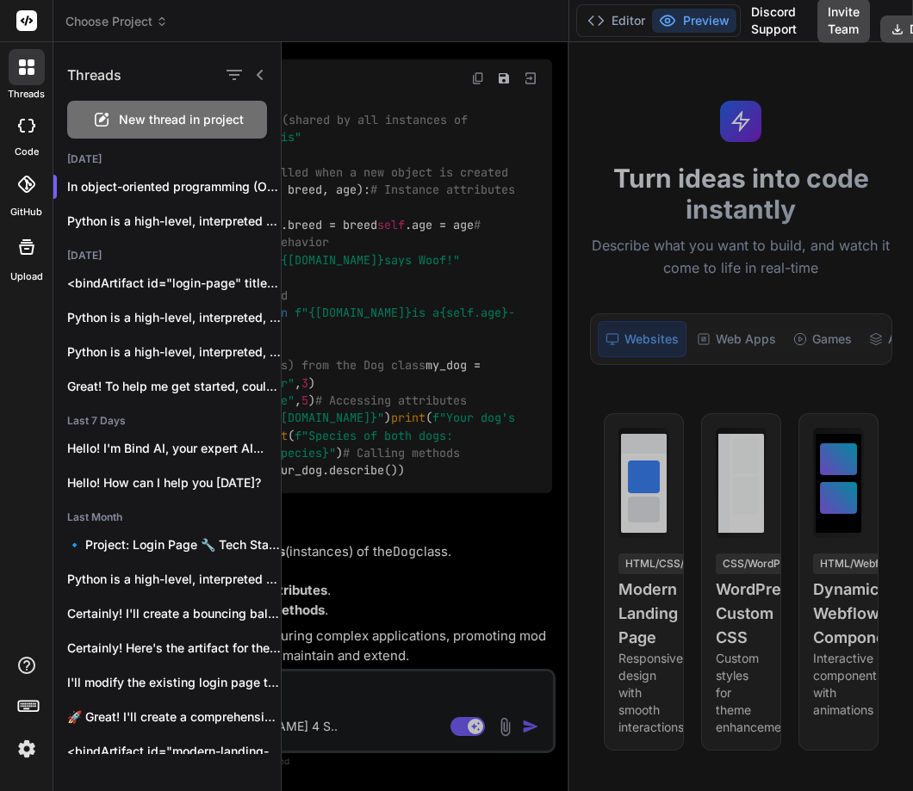
click at [110, 121] on icon at bounding box center [101, 119] width 21 height 21
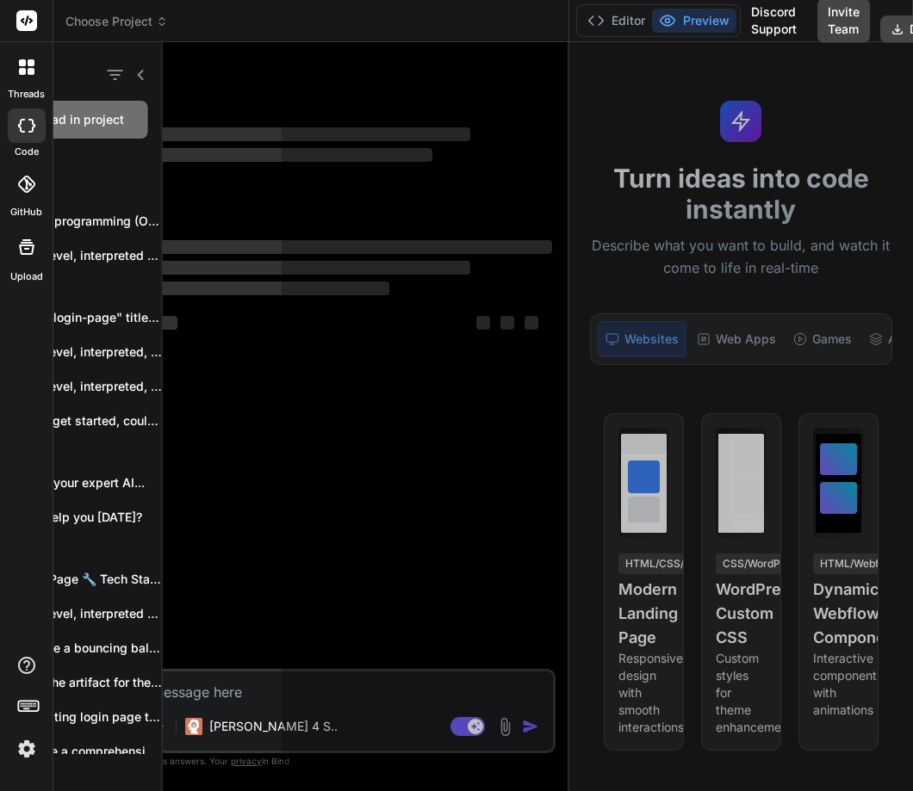
scroll to position [0, 0]
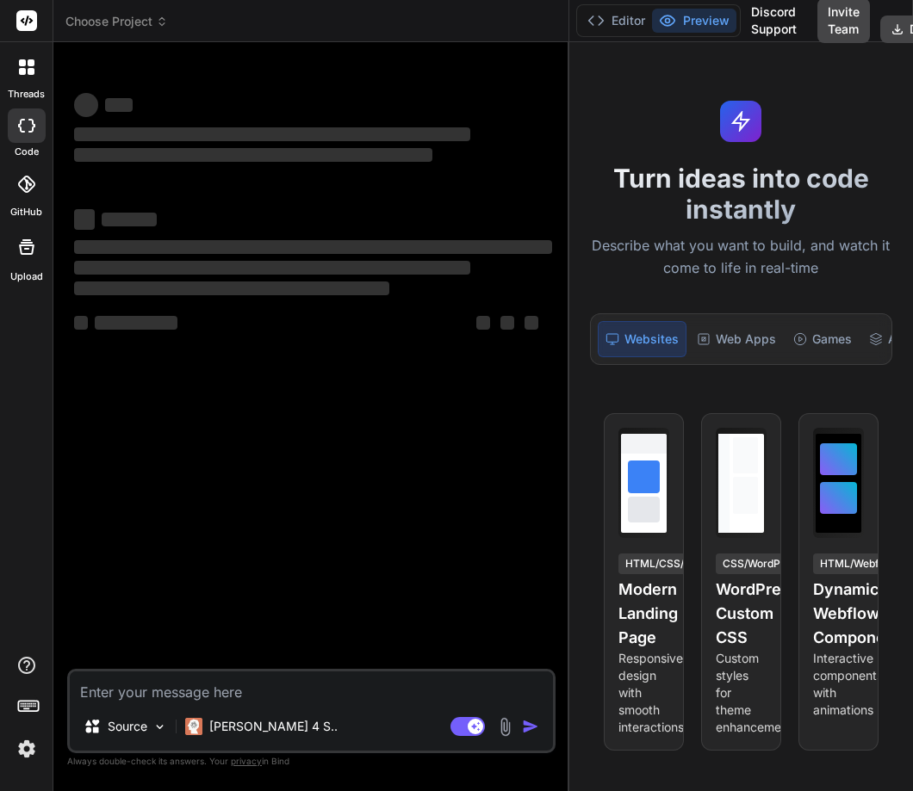
click at [39, 747] on img at bounding box center [26, 748] width 29 height 29
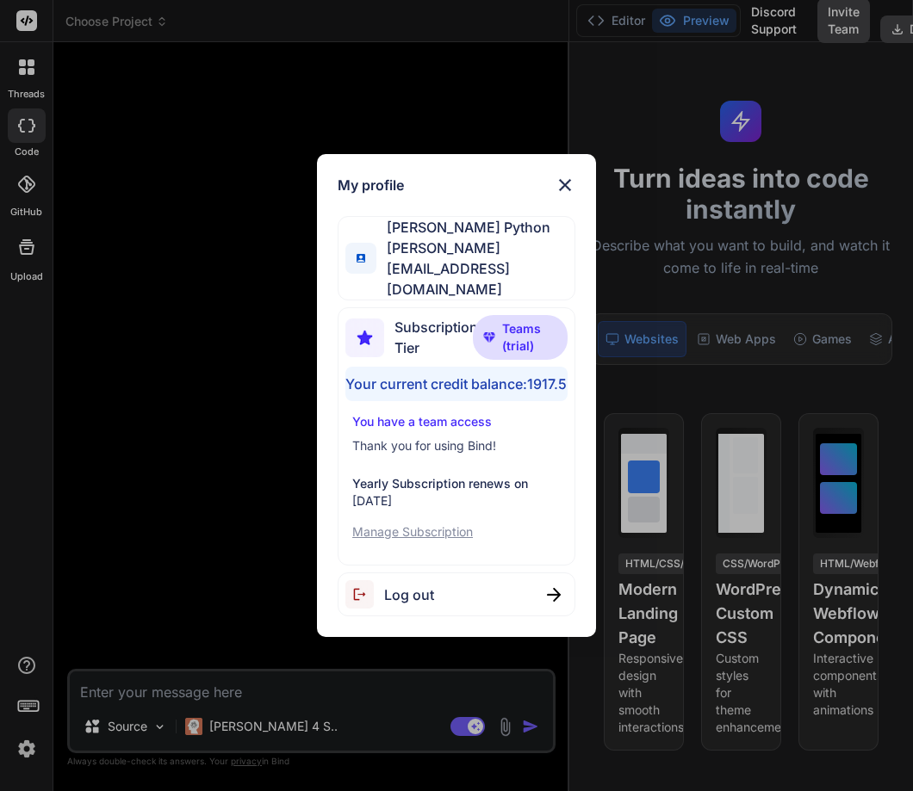
click at [3, 589] on div "My profile Hardik Python hardik@witarist.com Subscription Tier Teams (trial) Yo…" at bounding box center [456, 395] width 913 height 791
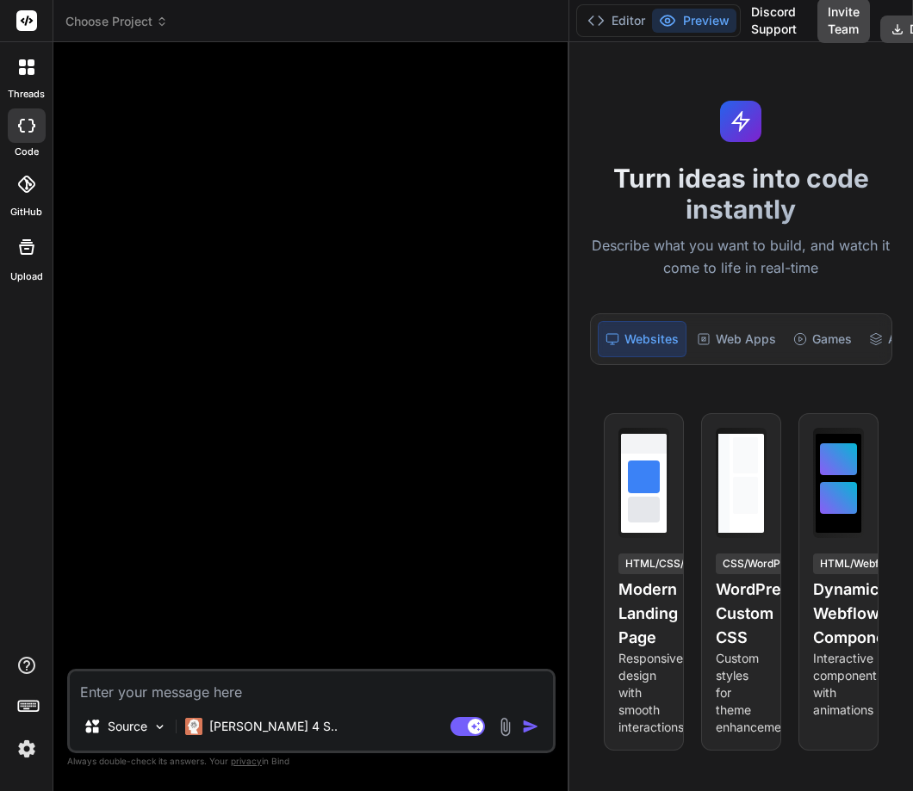
click at [195, 697] on textarea at bounding box center [311, 687] width 483 height 31
type textarea "x"
type textarea "w"
type textarea "x"
type textarea "wha"
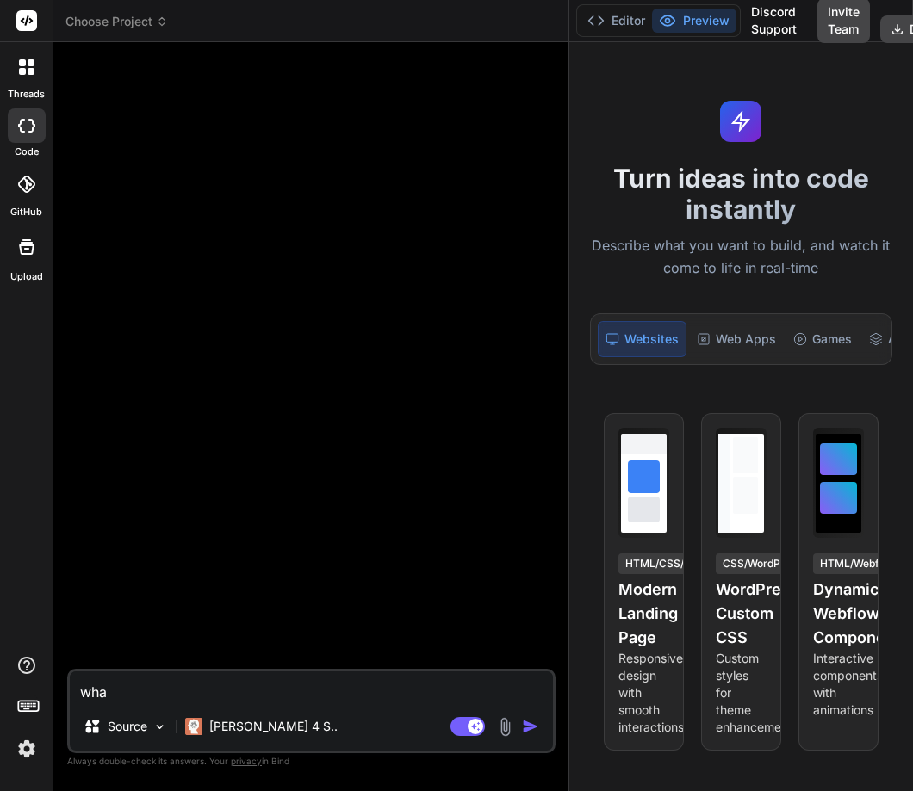
type textarea "x"
type textarea "what"
type textarea "x"
type textarea "what"
type textarea "x"
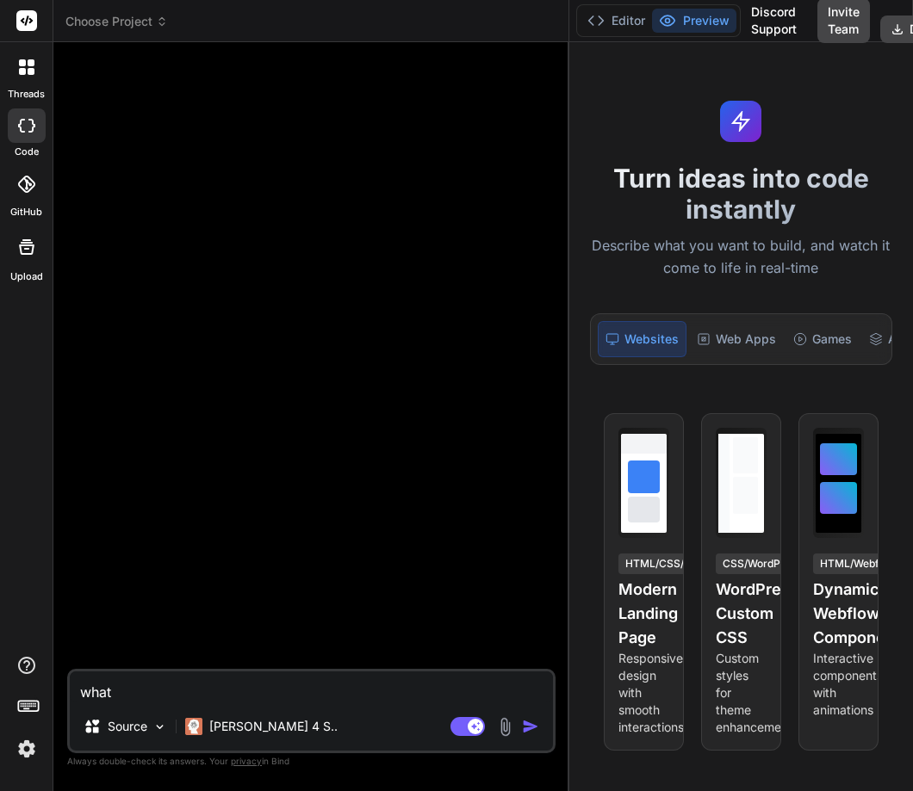
type textarea "what i"
type textarea "x"
type textarea "what is"
type textarea "x"
type textarea "what is"
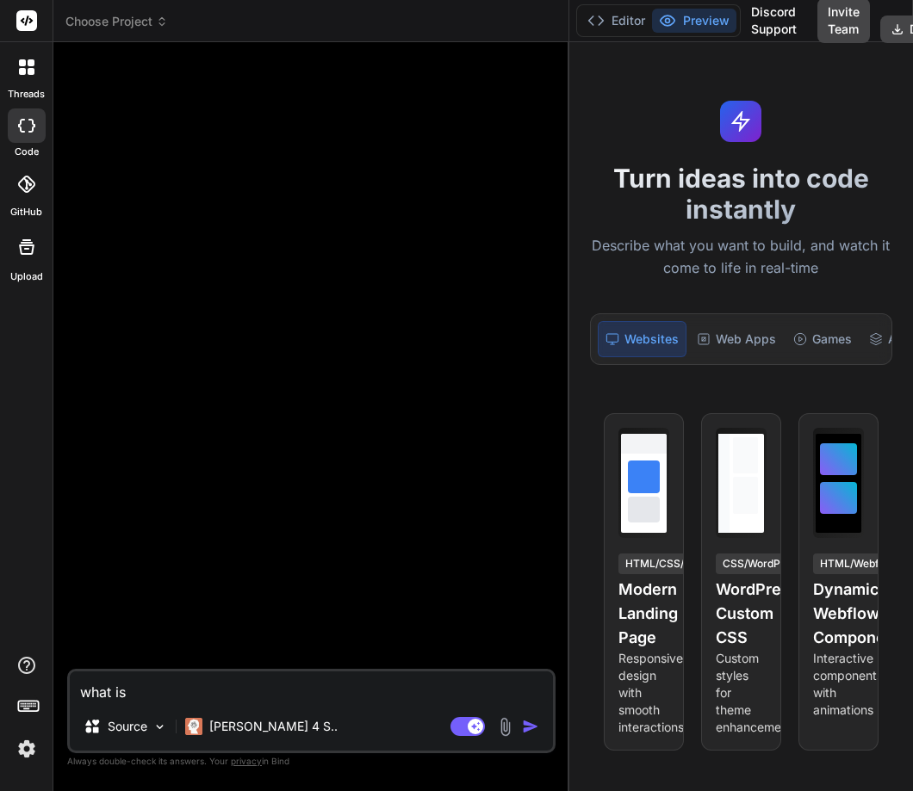
type textarea "x"
type textarea "what is p"
type textarea "x"
type textarea "what is py"
type textarea "x"
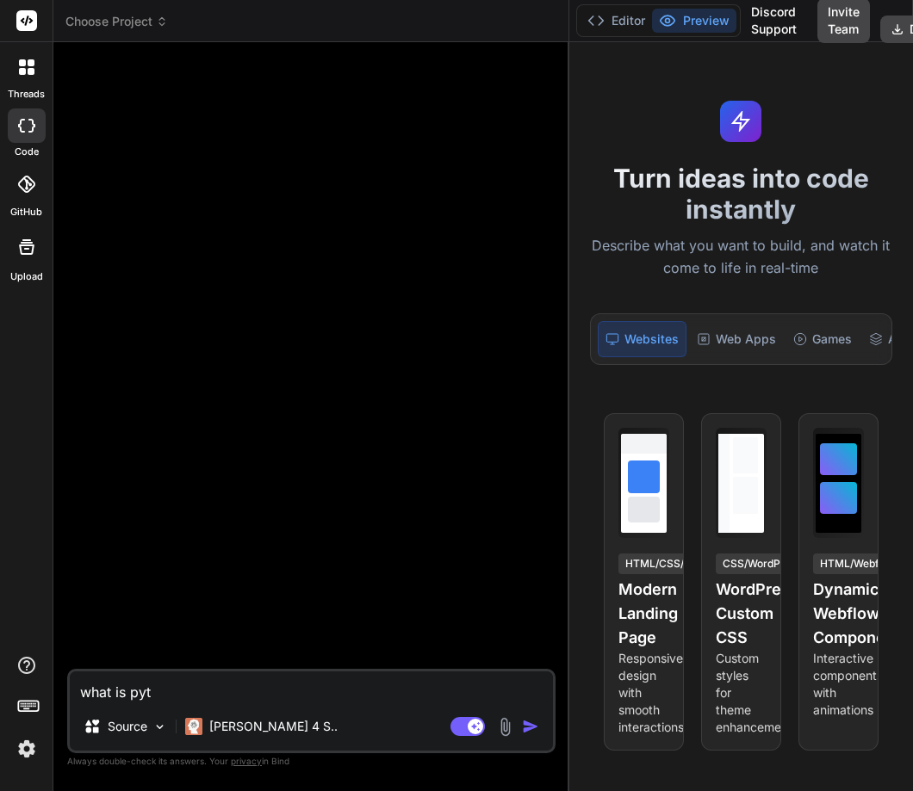
type textarea "what is pyth"
type textarea "x"
type textarea "what is pytho"
type textarea "x"
type textarea "what is python"
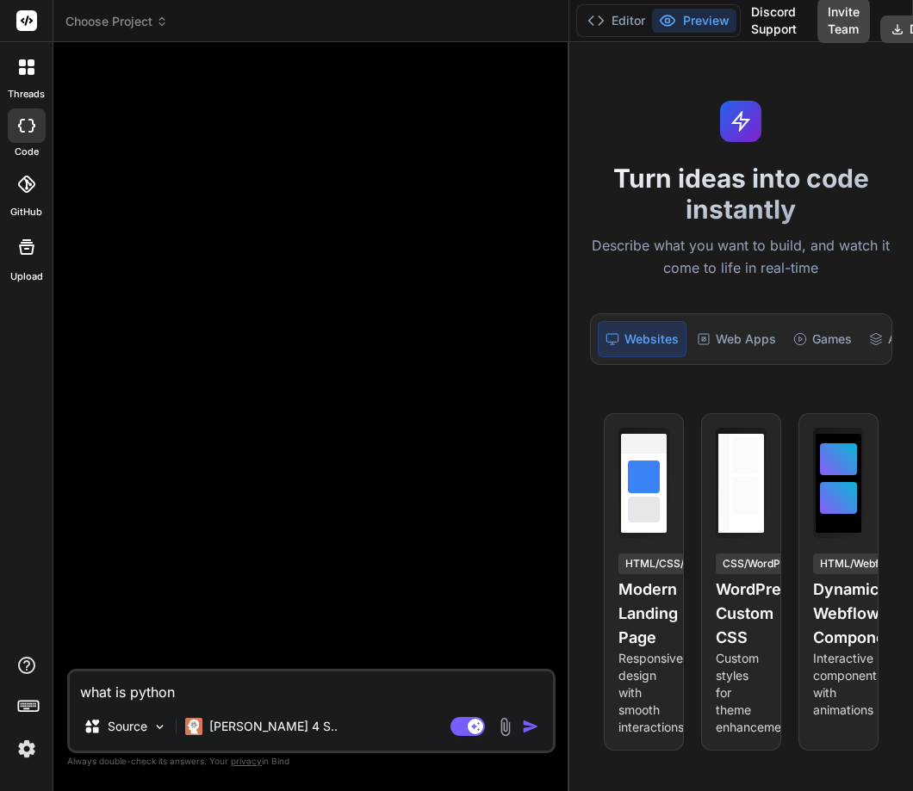
type textarea "x"
type textarea "what is python j"
type textarea "x"
type textarea "what is python ju"
type textarea "x"
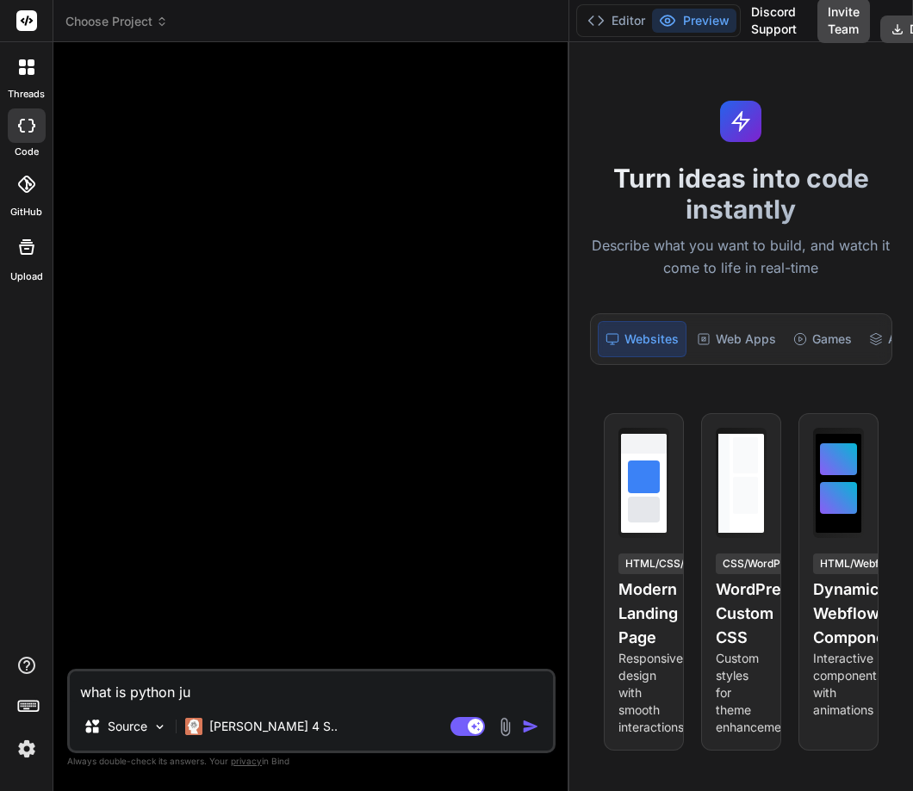
type textarea "what is python jus"
type textarea "x"
type textarea "what is python just"
type textarea "x"
type textarea "what is python just"
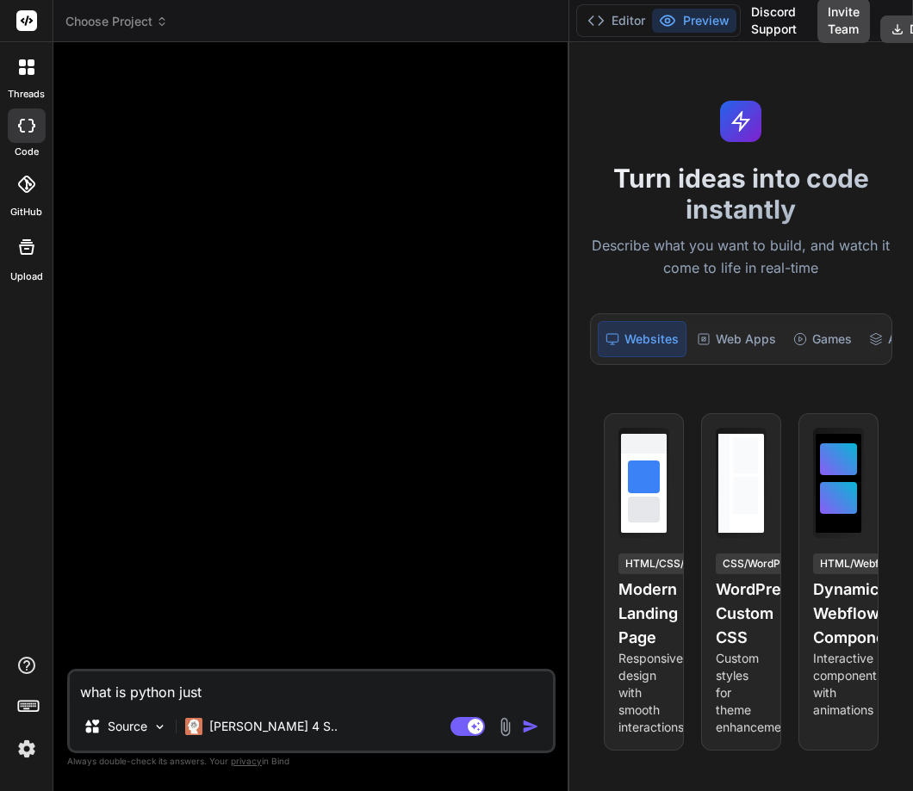
type textarea "x"
type textarea "what is python just g"
type textarea "x"
type textarea "what is python just gi"
type textarea "x"
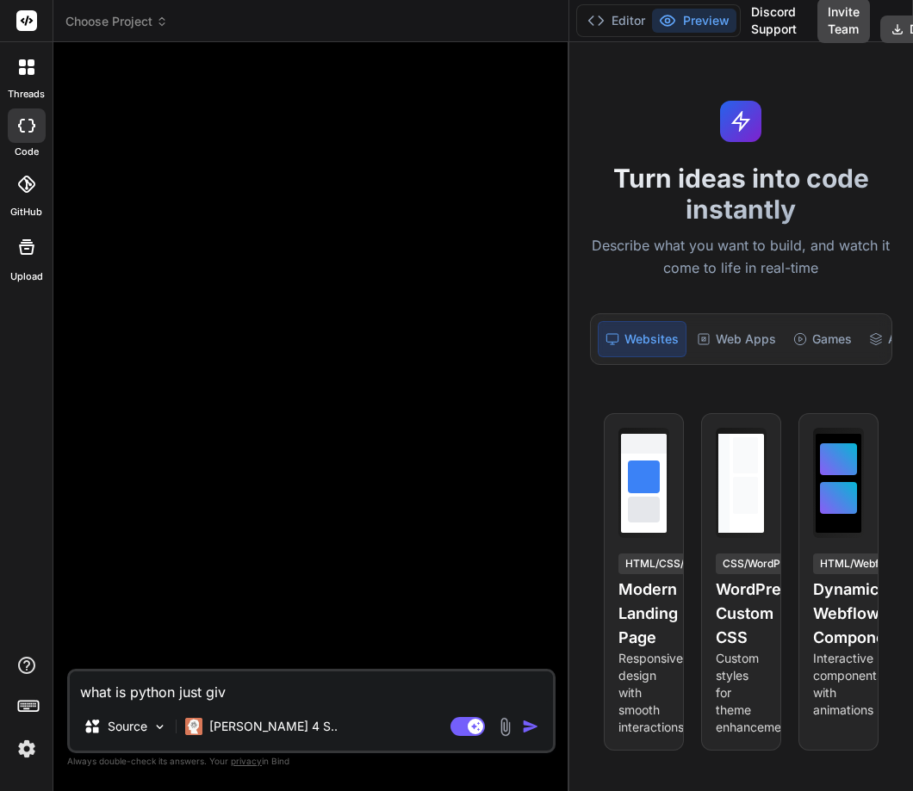
type textarea "what is python just give"
type textarea "x"
type textarea "what is python just give"
type textarea "x"
type textarea "what is python just give m"
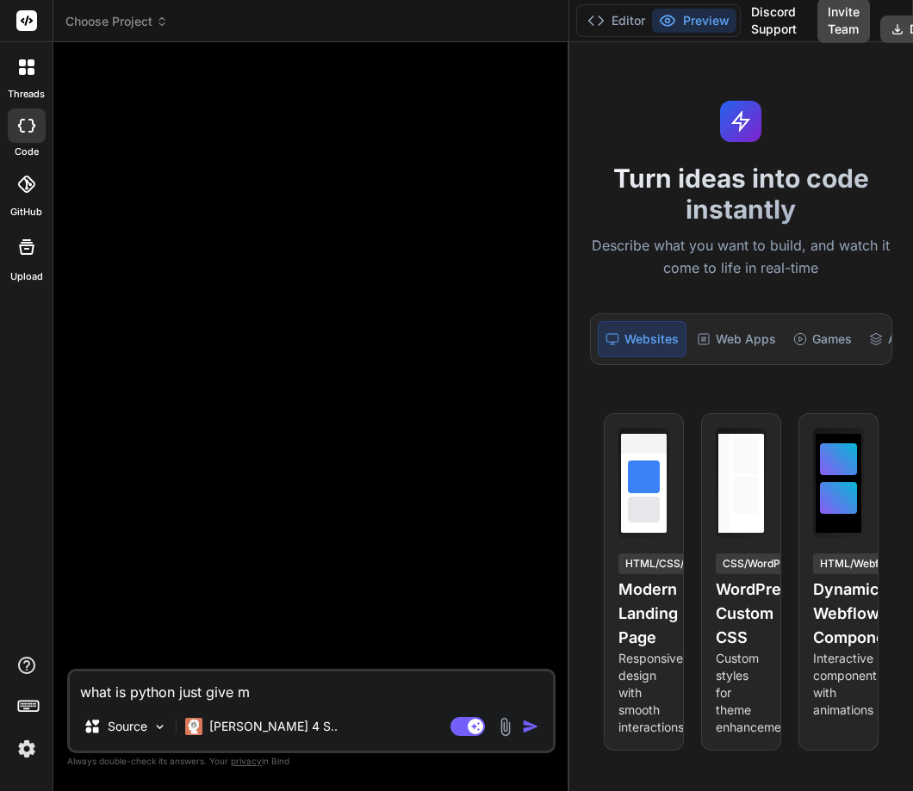
type textarea "x"
type textarea "what is python just give me"
type textarea "x"
type textarea "what is python just give me"
type textarea "x"
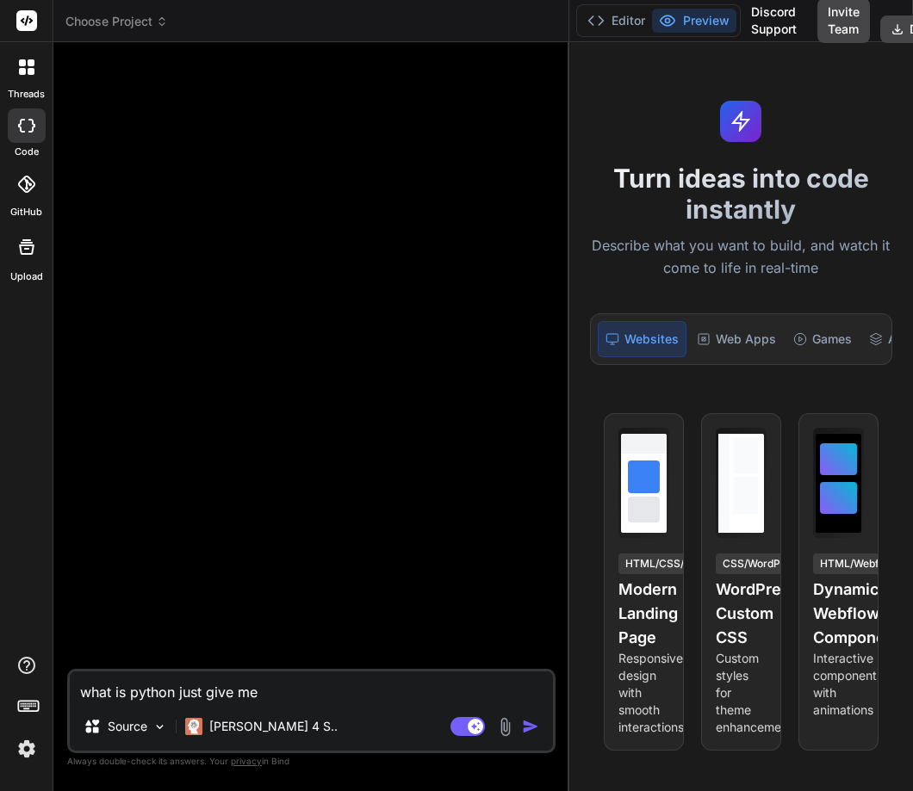
type textarea "what is python just give me d"
type textarea "x"
type textarea "what is python just give me de"
type textarea "x"
type textarea "what is python just give me def"
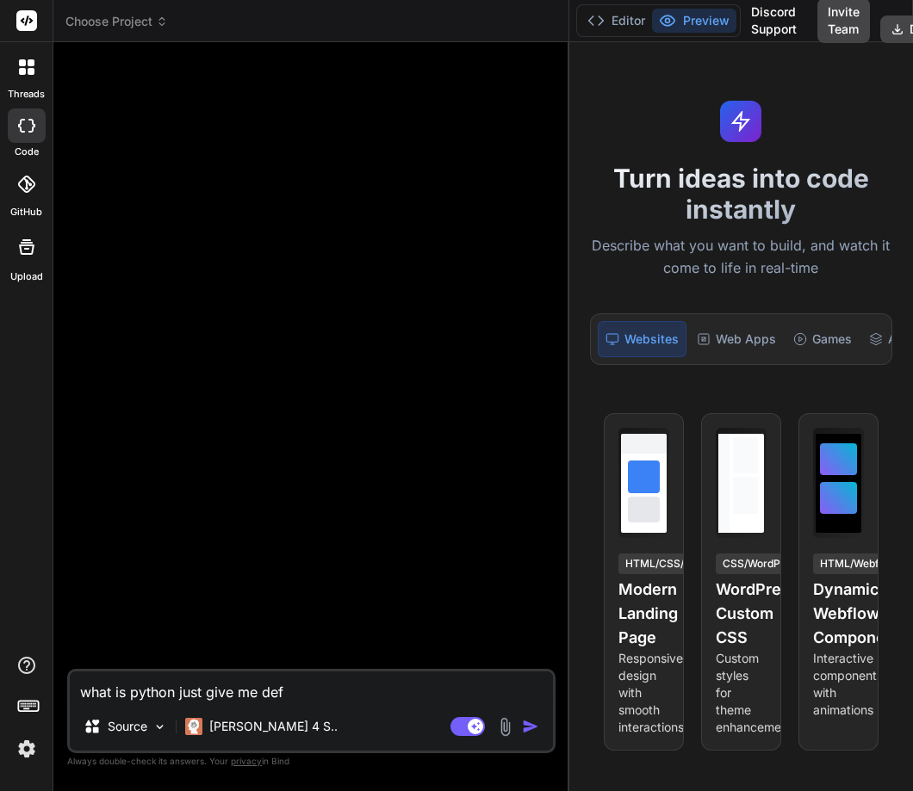
type textarea "x"
type textarea "what is python just give me defi"
type textarea "x"
type textarea "what is python just give me defic"
type textarea "x"
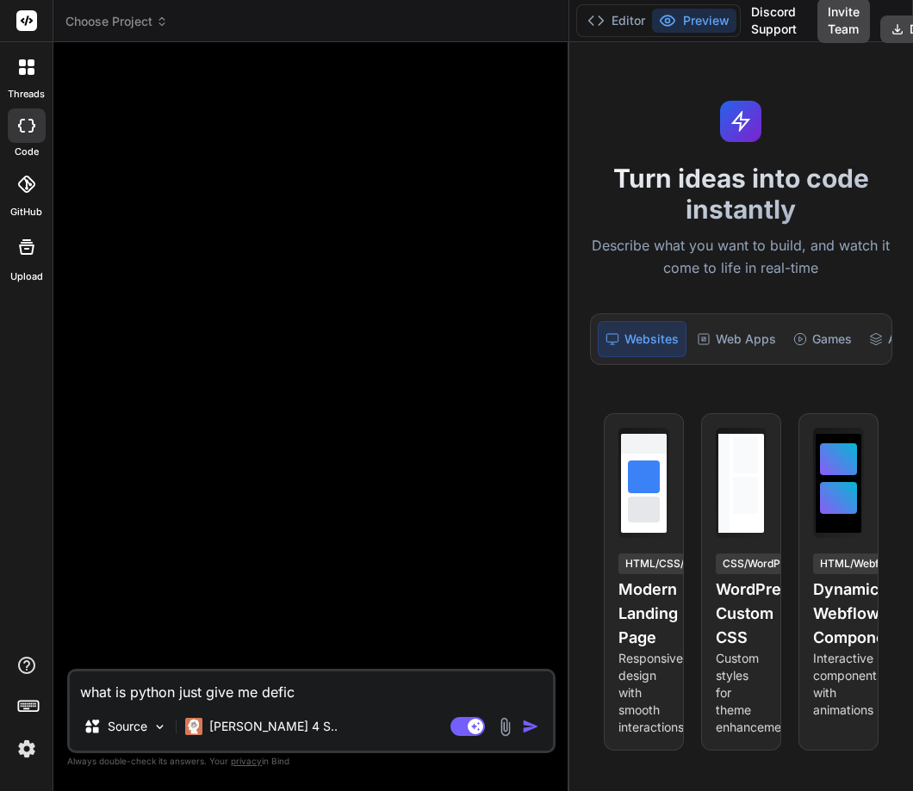
type textarea "what is python just give me defica"
type textarea "x"
type textarea "what is python just give me deficai"
type textarea "x"
type textarea "what is python just give me deficaion"
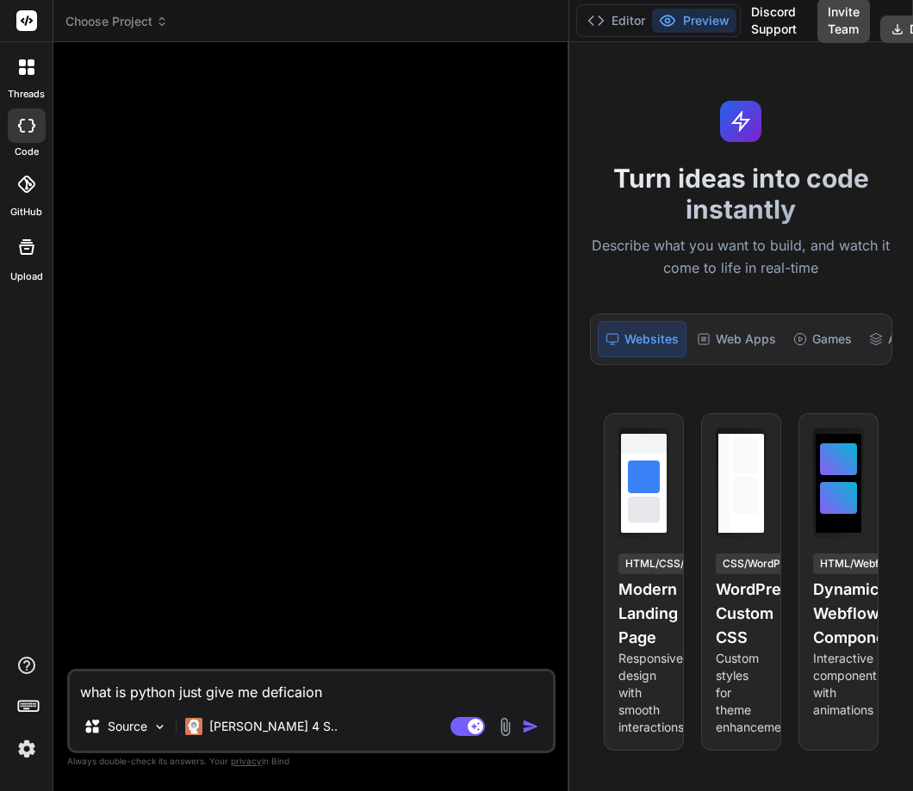
type textarea "x"
type textarea "what is python just give me deficaions"
type textarea "x"
type textarea "what is python just give me deficaion"
type textarea "x"
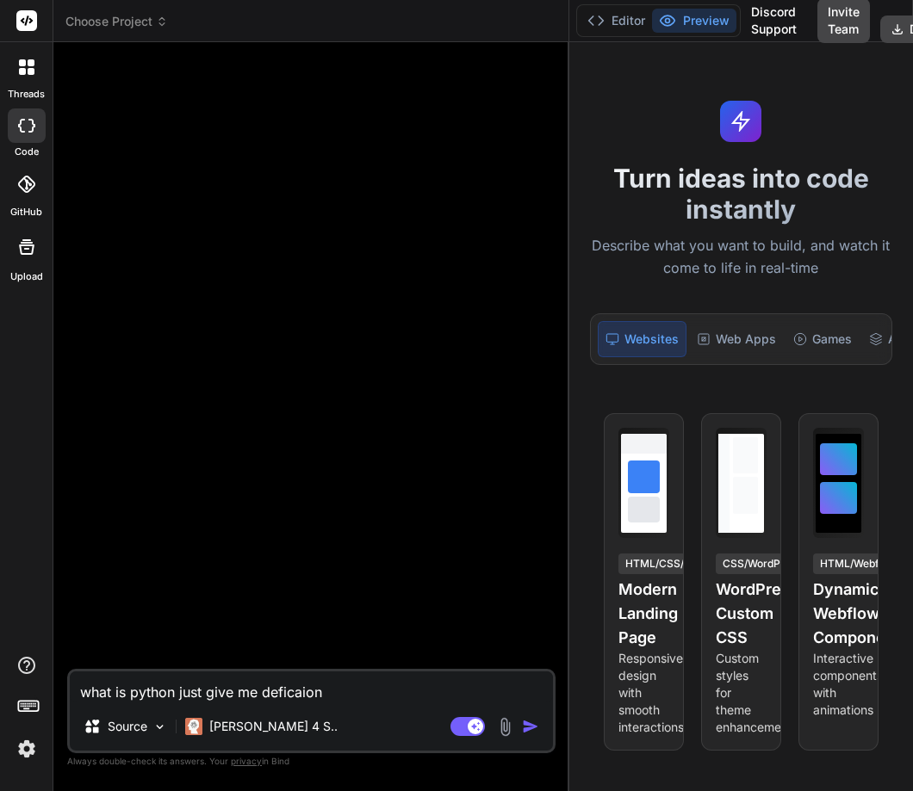
type textarea "what is python just give me deficaio"
type textarea "x"
type textarea "what is python just give me deficai"
type textarea "x"
type textarea "what is python just give me defica"
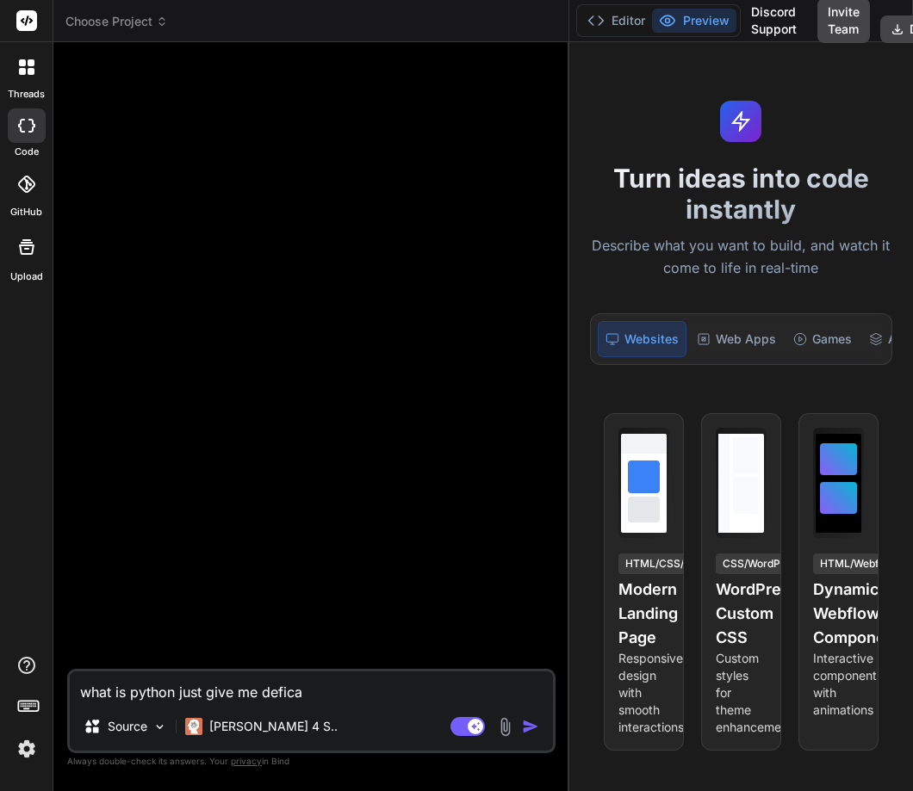
type textarea "x"
type textarea "what is python just give me defic"
type textarea "x"
type textarea "what is python just give me defi"
type textarea "x"
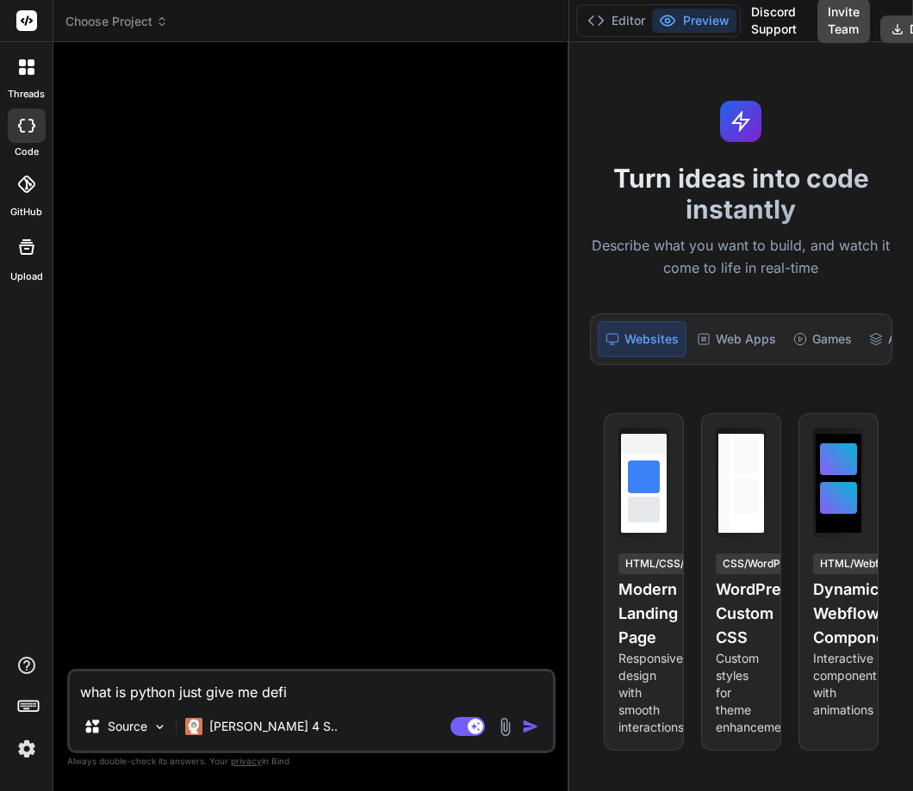
type textarea "what is python just give me defin"
type textarea "x"
type textarea "what is python just give me defina"
type textarea "x"
type textarea "what is python just give me definat"
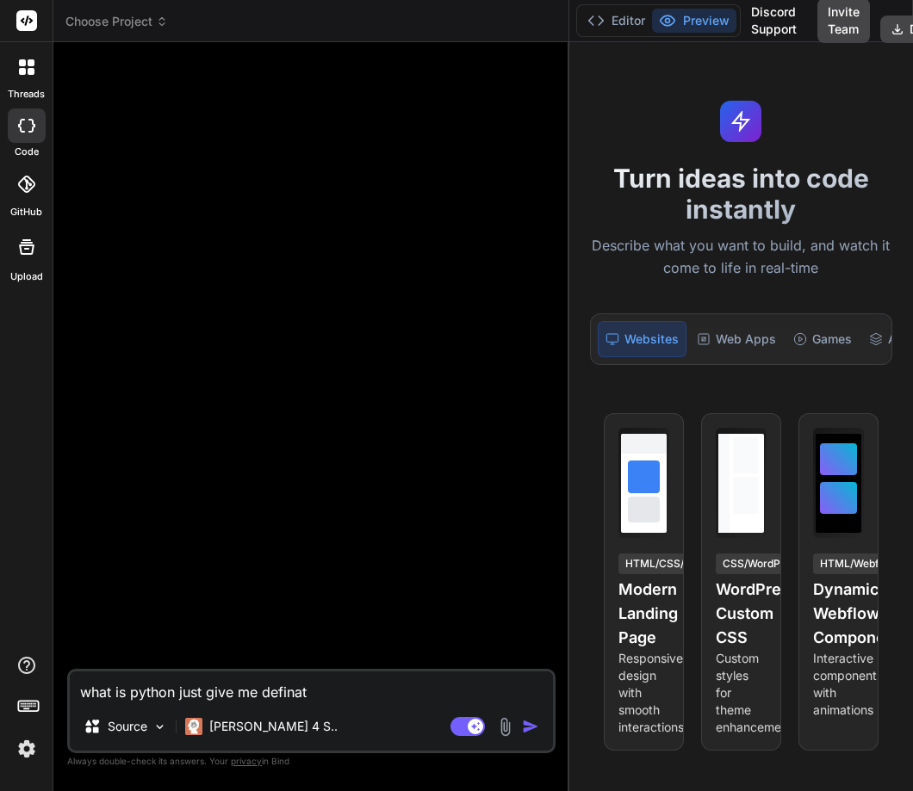
type textarea "x"
type textarea "what is python just give me definati"
type textarea "x"
type textarea "what is python just give me defination"
type textarea "x"
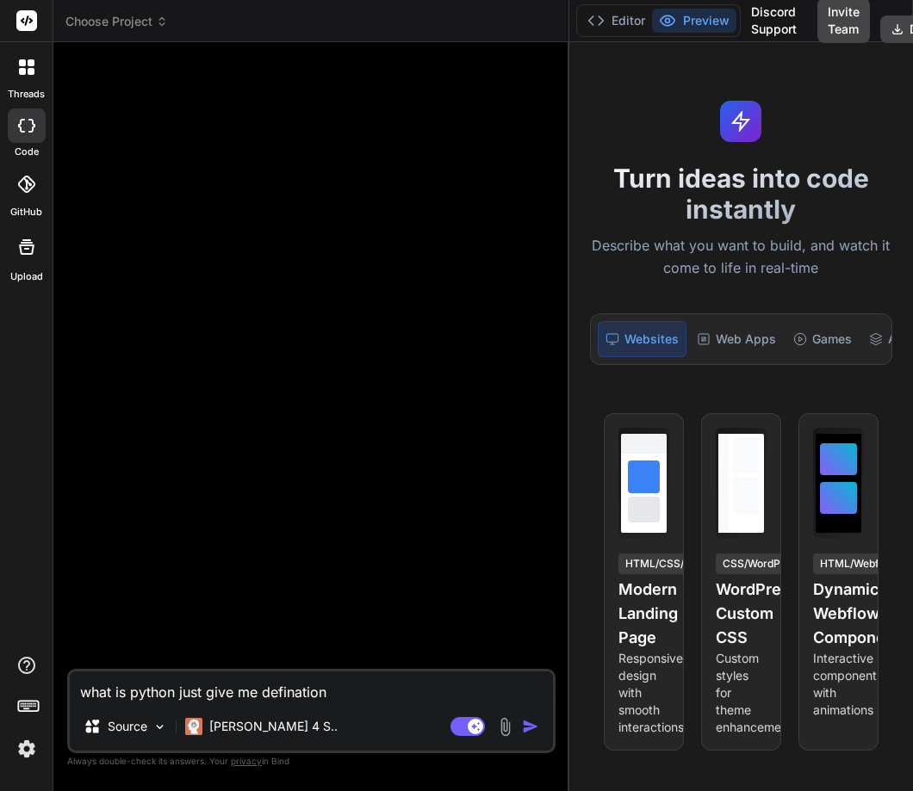
type textarea "what is python just give me definations"
type textarea "x"
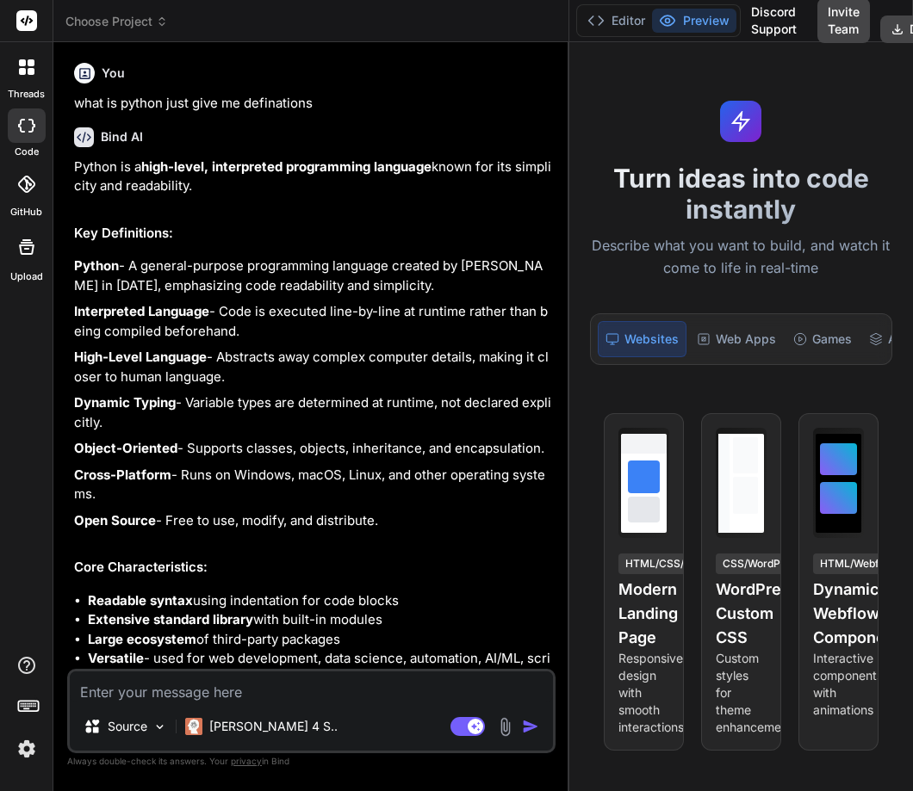
type textarea "x"
click at [846, 18] on button "Invite Team" at bounding box center [843, 20] width 53 height 45
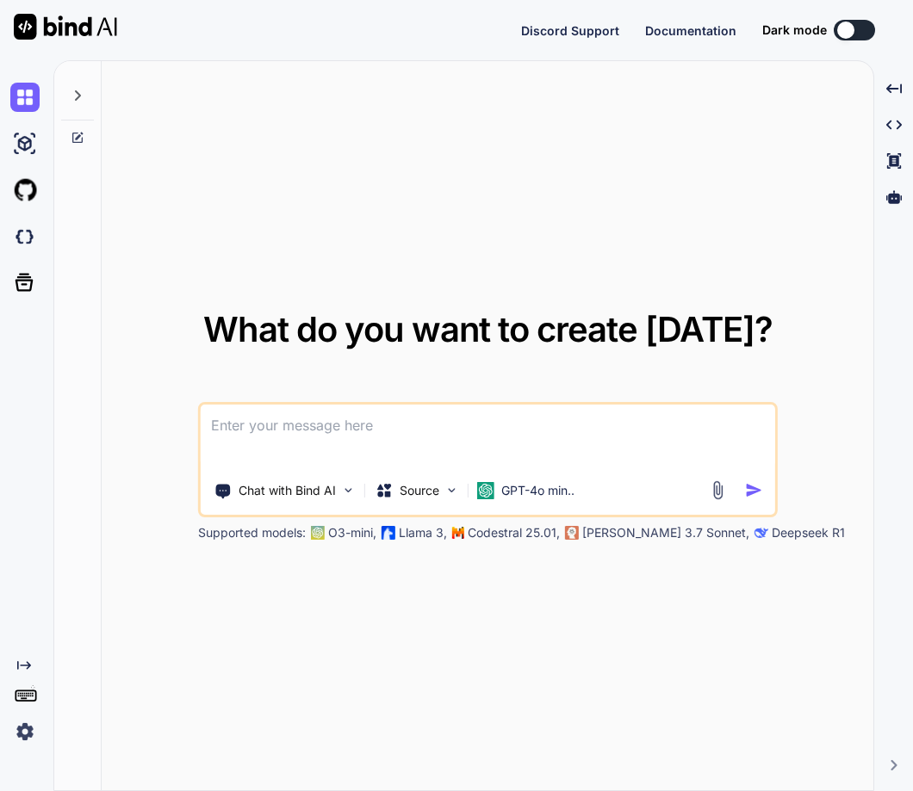
type textarea "x"
